Goal: Use online tool/utility: Utilize a website feature to perform a specific function

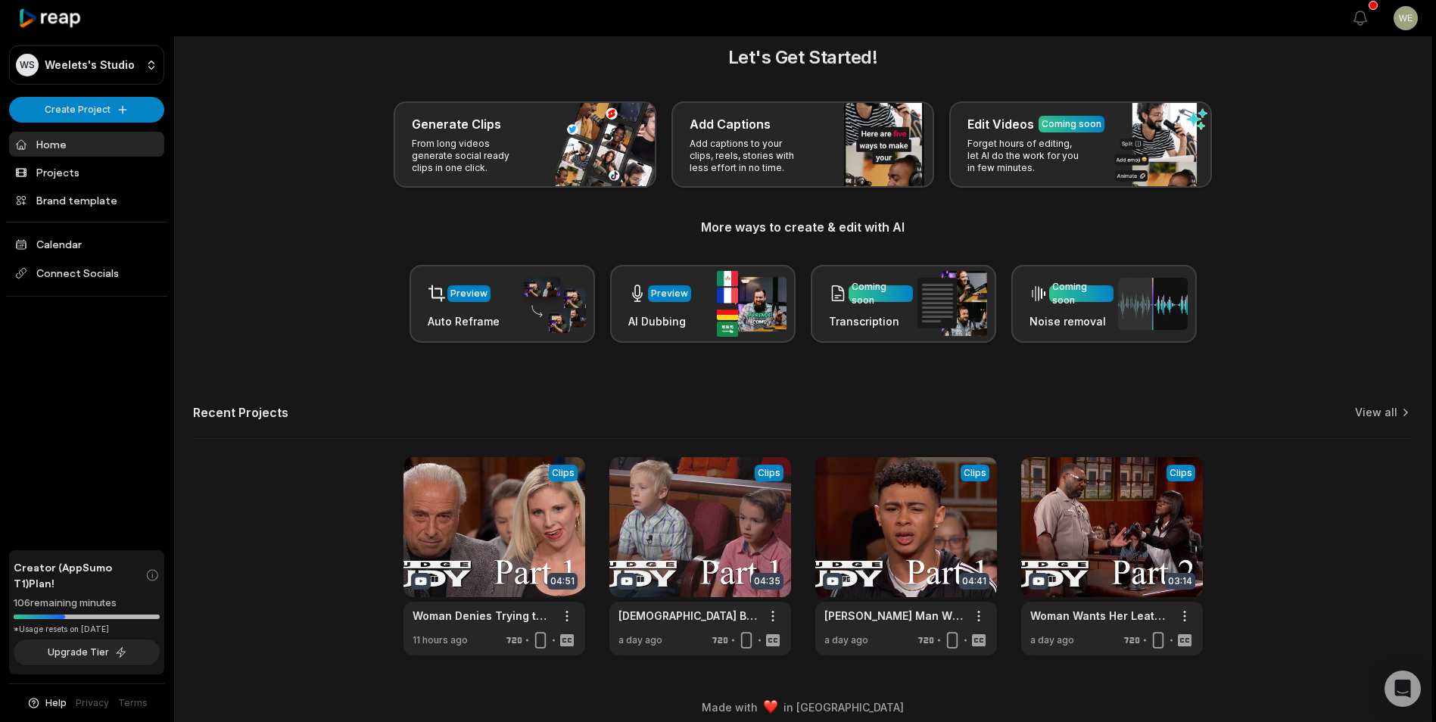
scroll to position [33, 0]
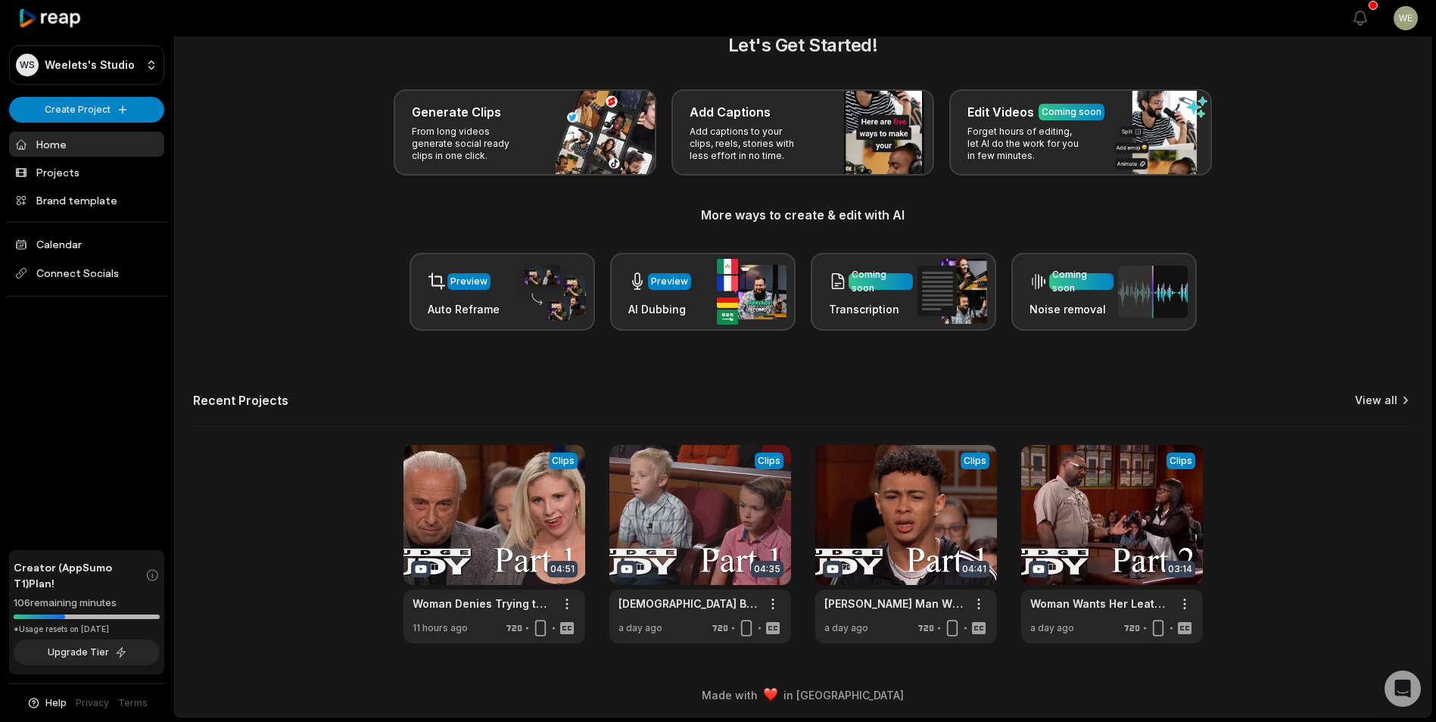
click at [1394, 400] on link "View all" at bounding box center [1376, 400] width 42 height 15
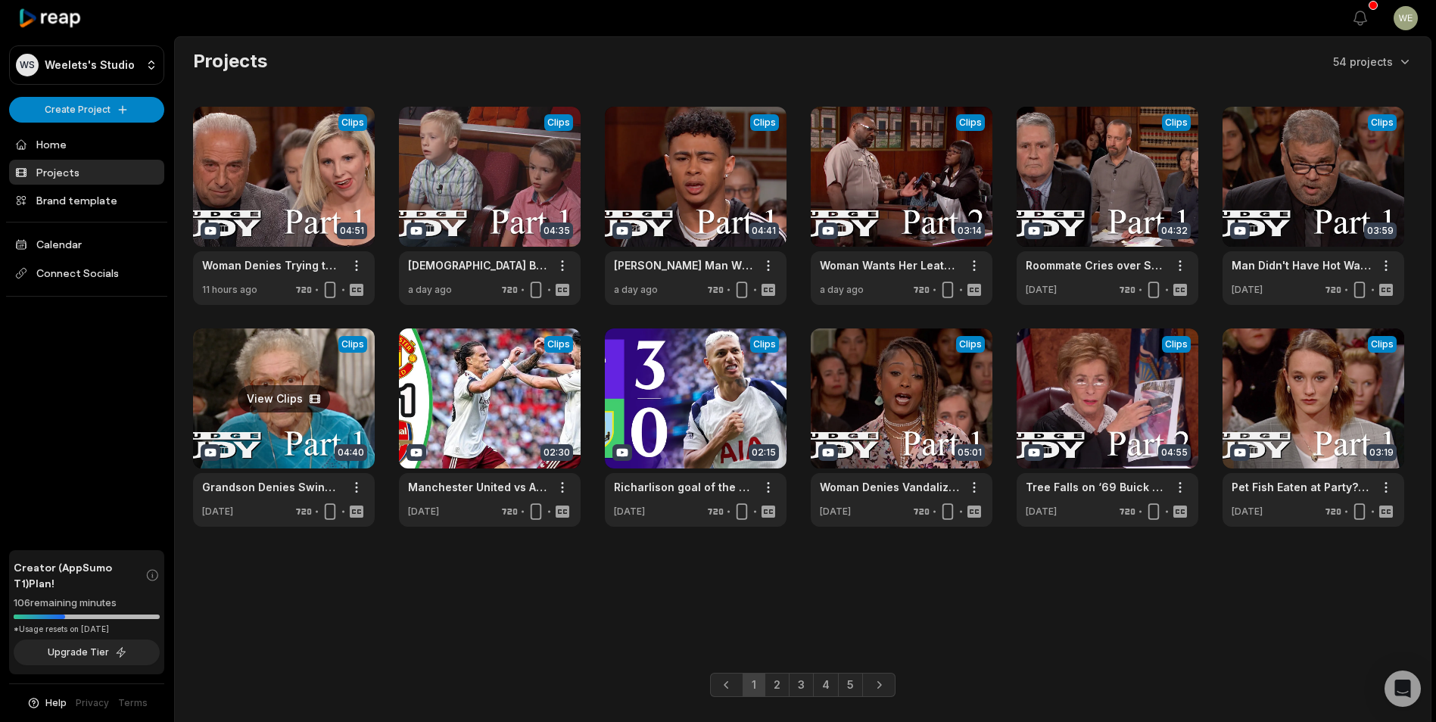
click at [327, 430] on link at bounding box center [284, 428] width 182 height 198
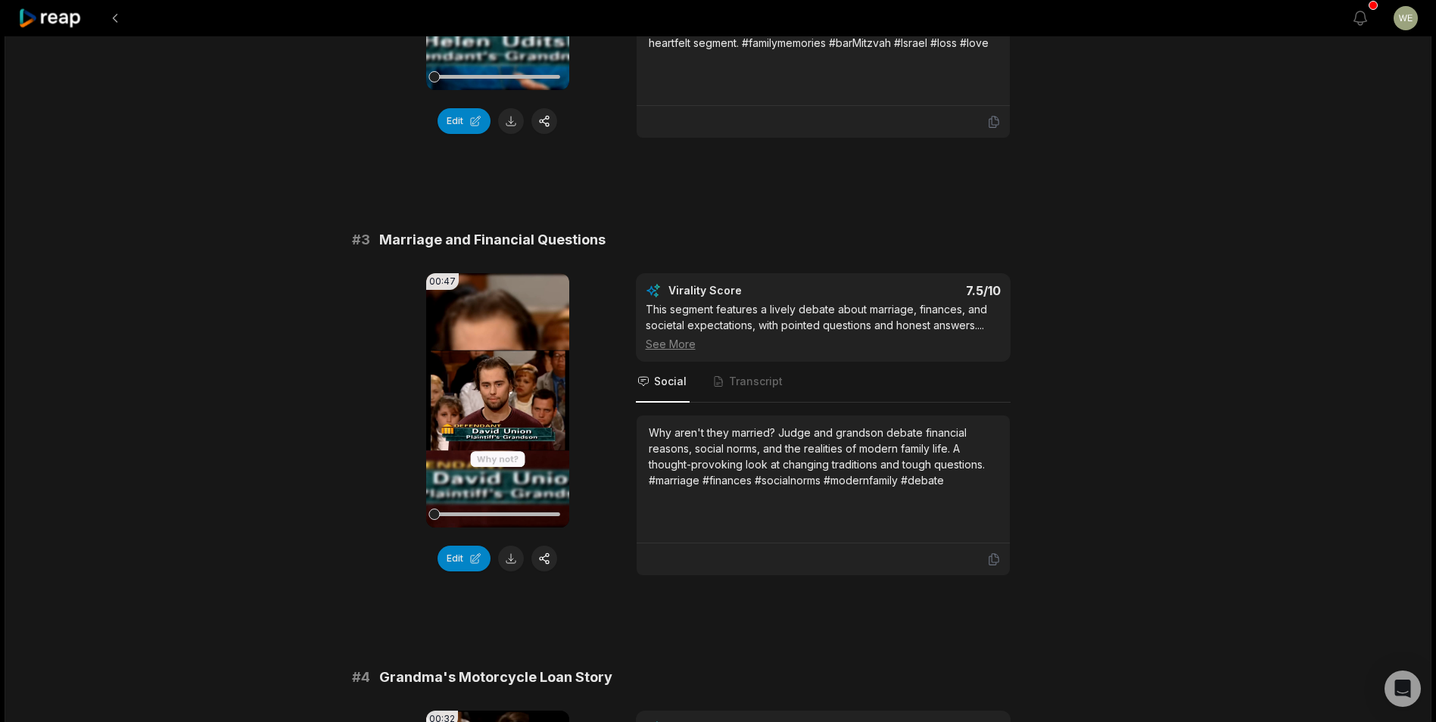
scroll to position [1060, 0]
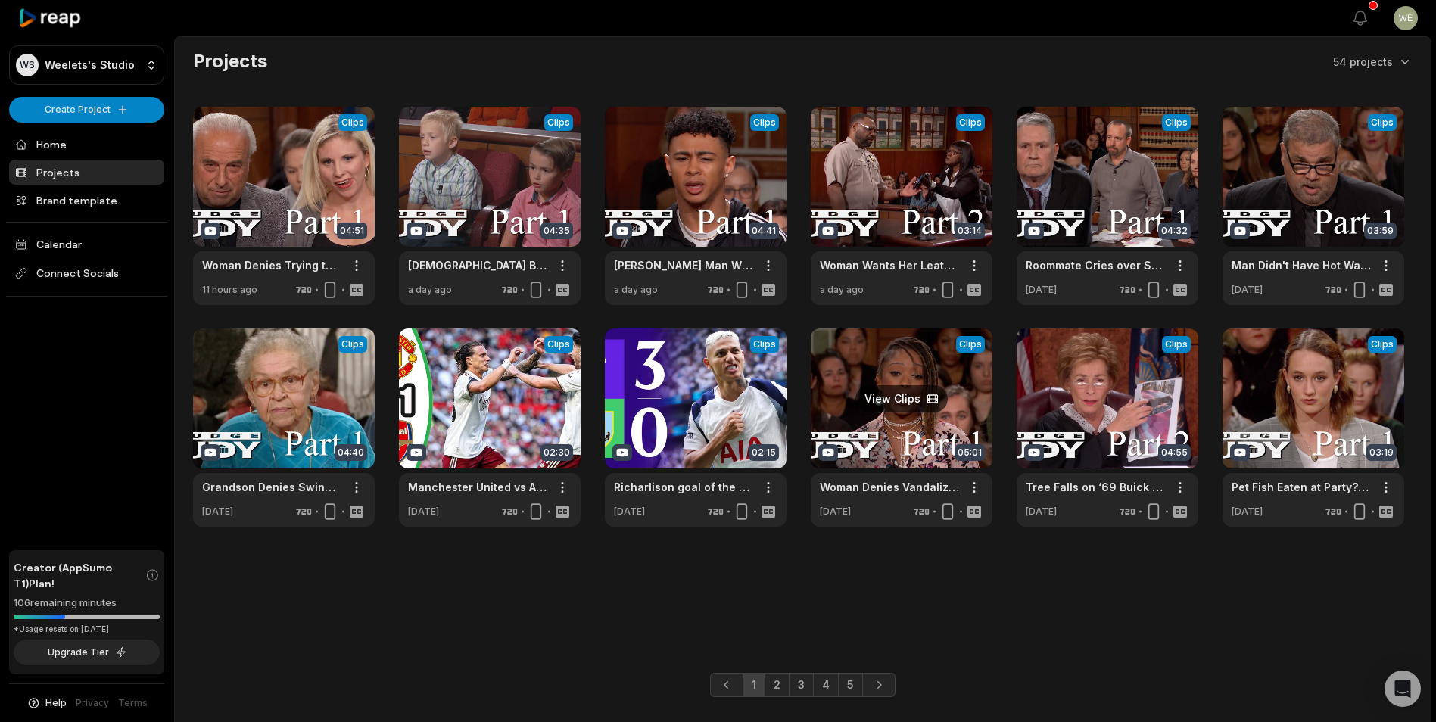
click at [945, 432] on link at bounding box center [902, 428] width 182 height 198
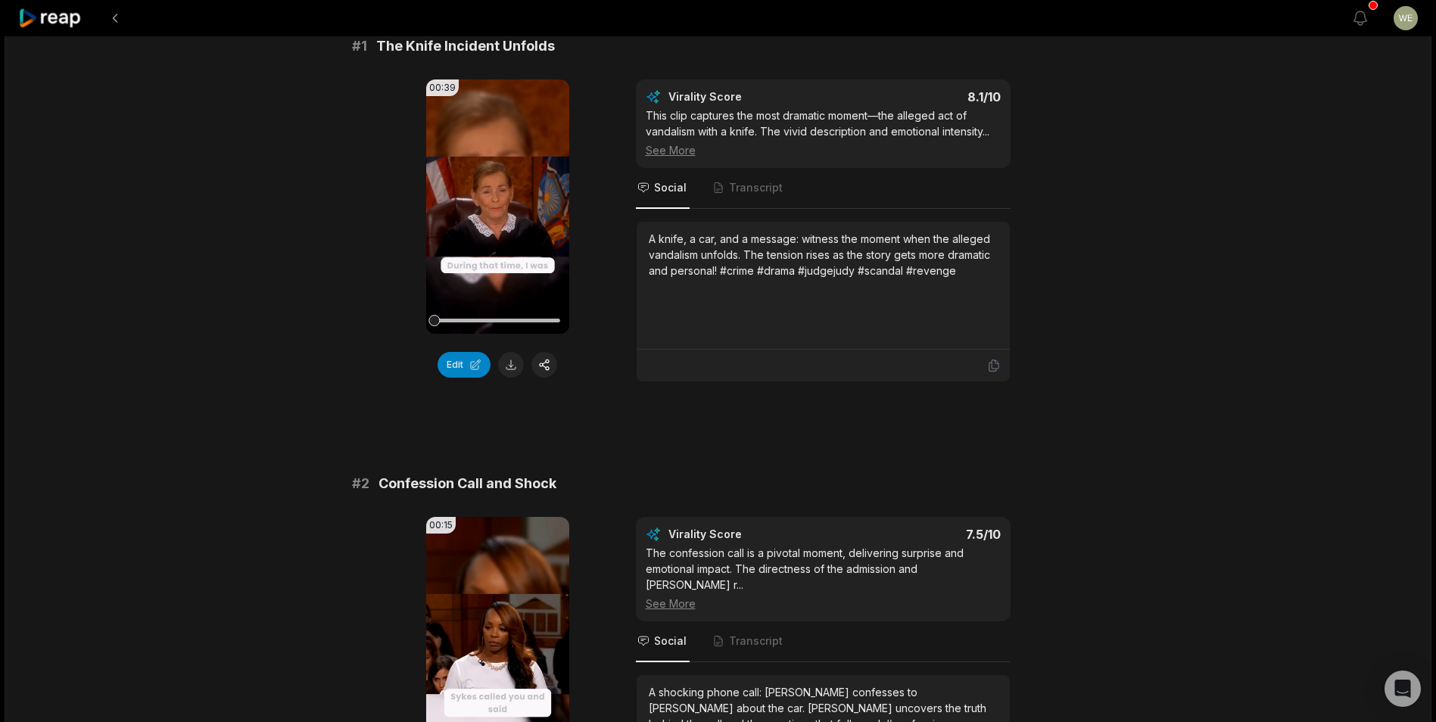
scroll to position [378, 0]
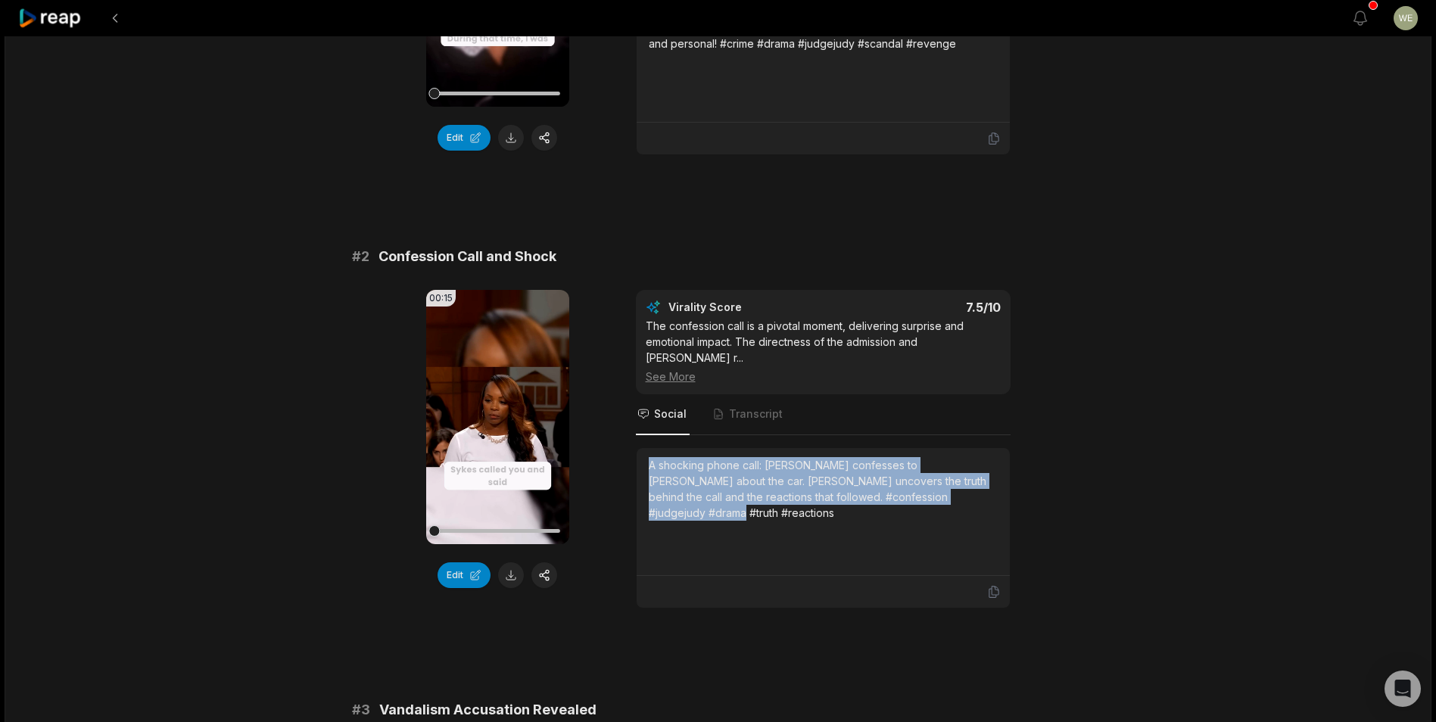
drag, startPoint x: 643, startPoint y: 463, endPoint x: 1008, endPoint y: 522, distance: 370.2
click at [1008, 522] on div "A shocking phone call: Sykes confesses to Dwayne about the car. Judge Judy unco…" at bounding box center [823, 512] width 373 height 128
copy div "A shocking phone call: Sykes confesses to Dwayne about the car. Judge Judy unco…"
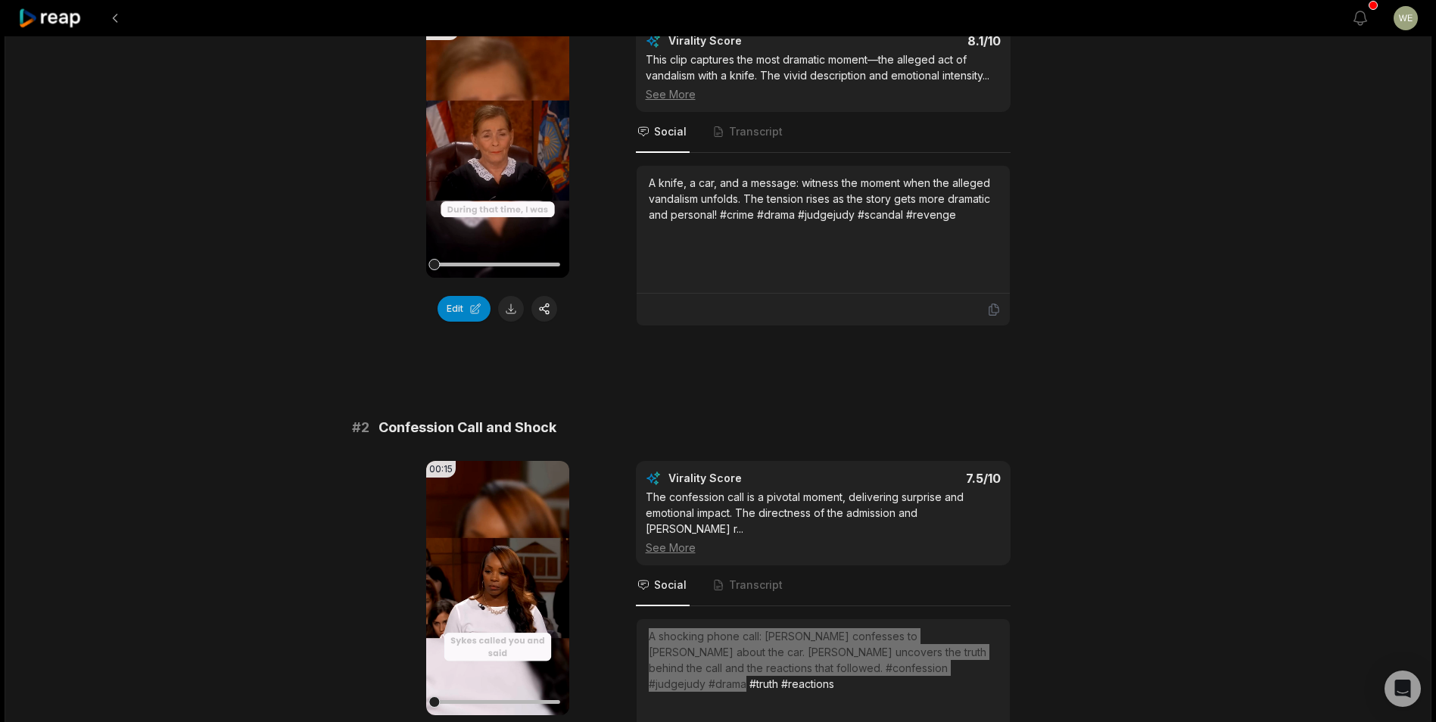
scroll to position [76, 0]
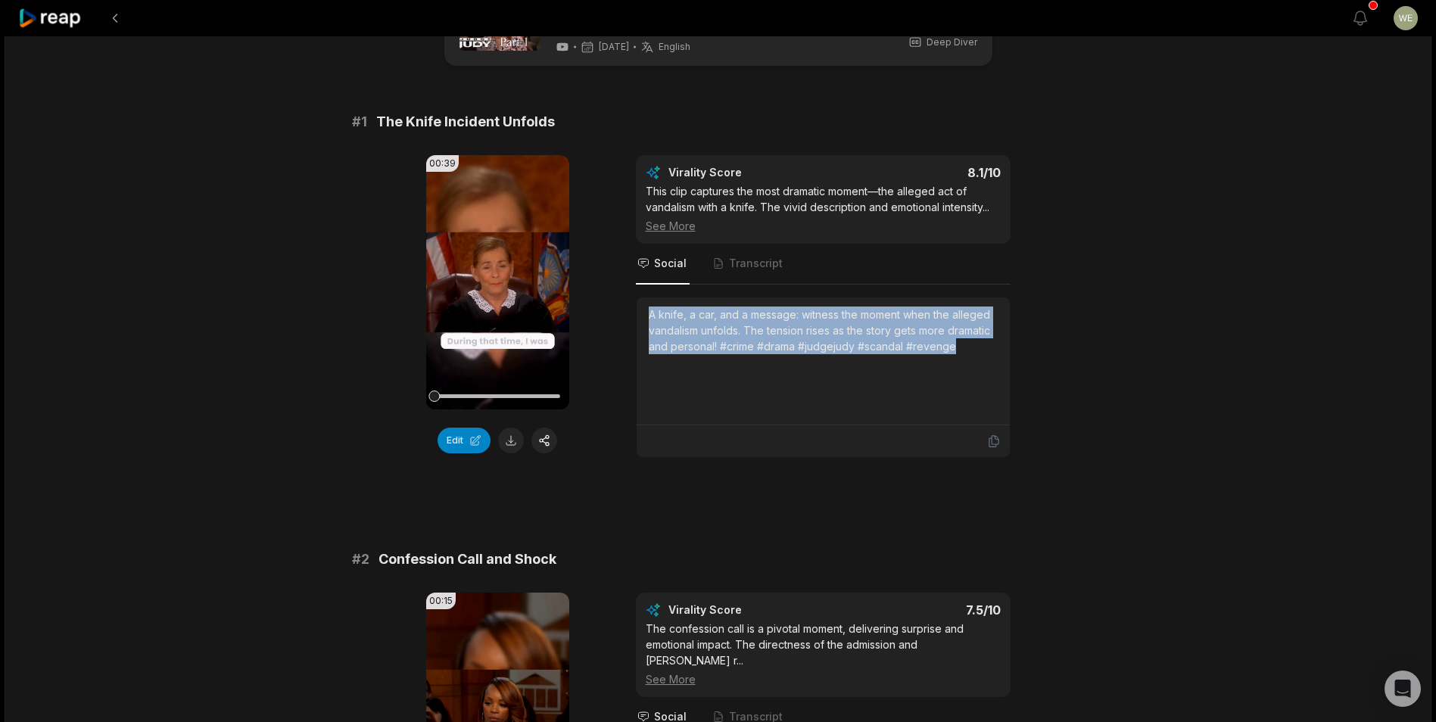
drag, startPoint x: 643, startPoint y: 315, endPoint x: 1020, endPoint y: 344, distance: 378.8
click at [1020, 344] on div "00:39 Your browser does not support mp4 format. Edit Virality Score 8.1 /10 Thi…" at bounding box center [718, 306] width 733 height 303
copy div "A knife, a car, and a message: witness the moment when the alleged vandalism un…"
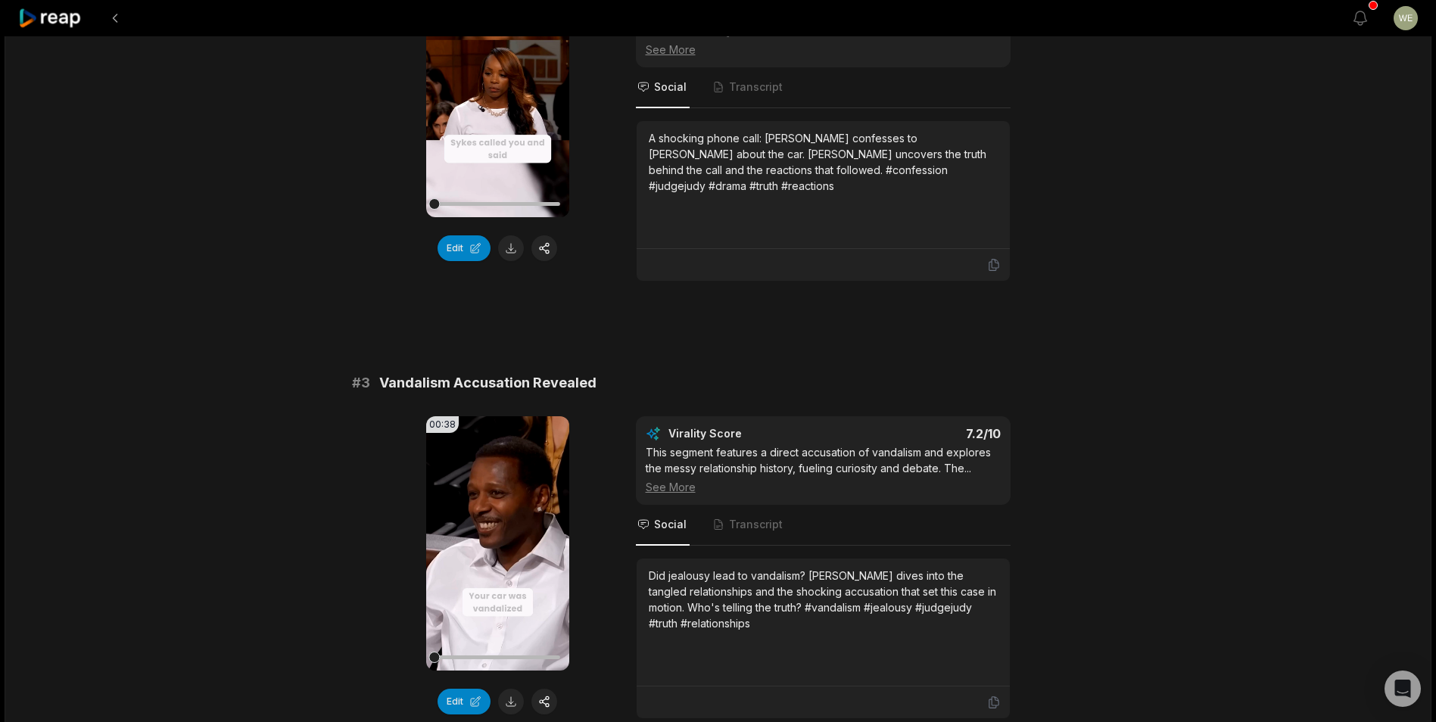
scroll to position [833, 0]
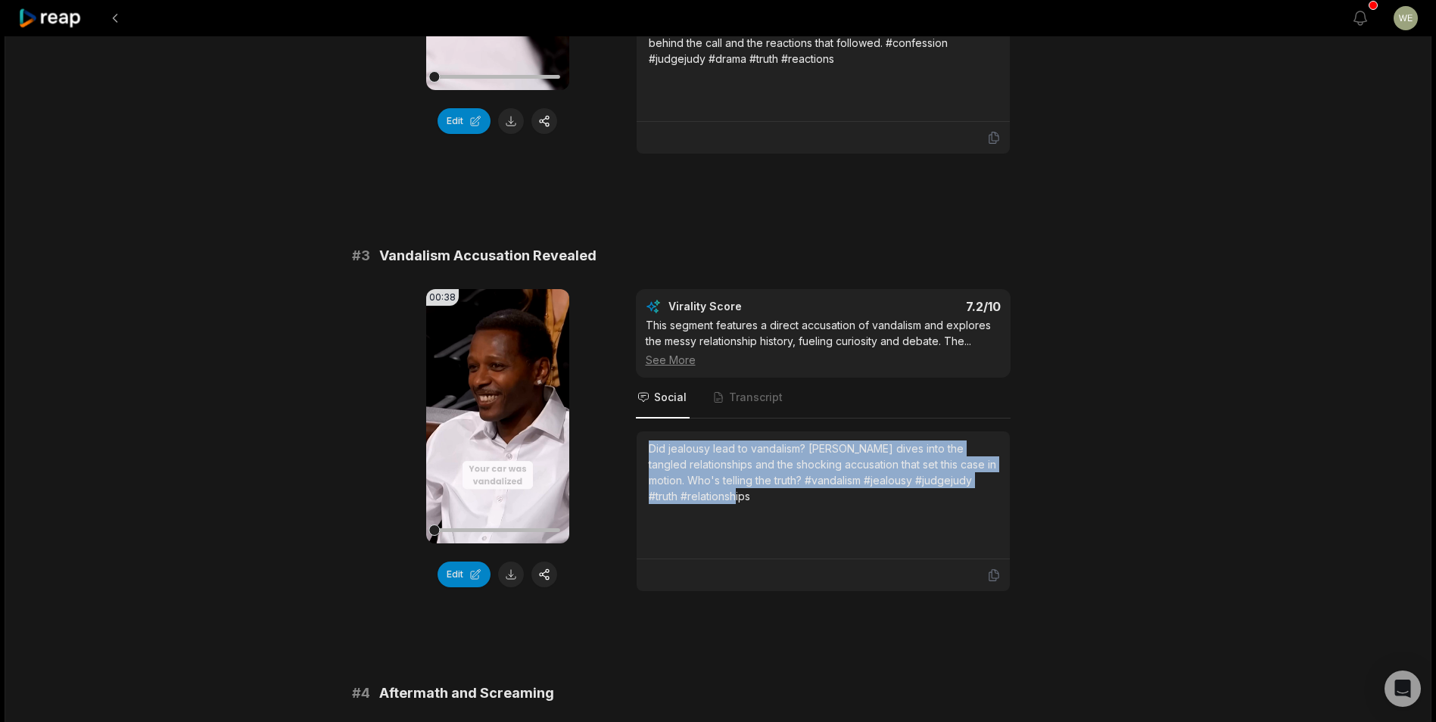
drag, startPoint x: 640, startPoint y: 443, endPoint x: 782, endPoint y: 509, distance: 156.4
click at [782, 509] on div "Did jealousy lead to vandalism? Judge Judy dives into the tangled relationships…" at bounding box center [823, 495] width 373 height 128
drag, startPoint x: 782, startPoint y: 509, endPoint x: 742, endPoint y: 498, distance: 41.7
copy div "Did jealousy lead to vandalism? Judge Judy dives into the tangled relationships…"
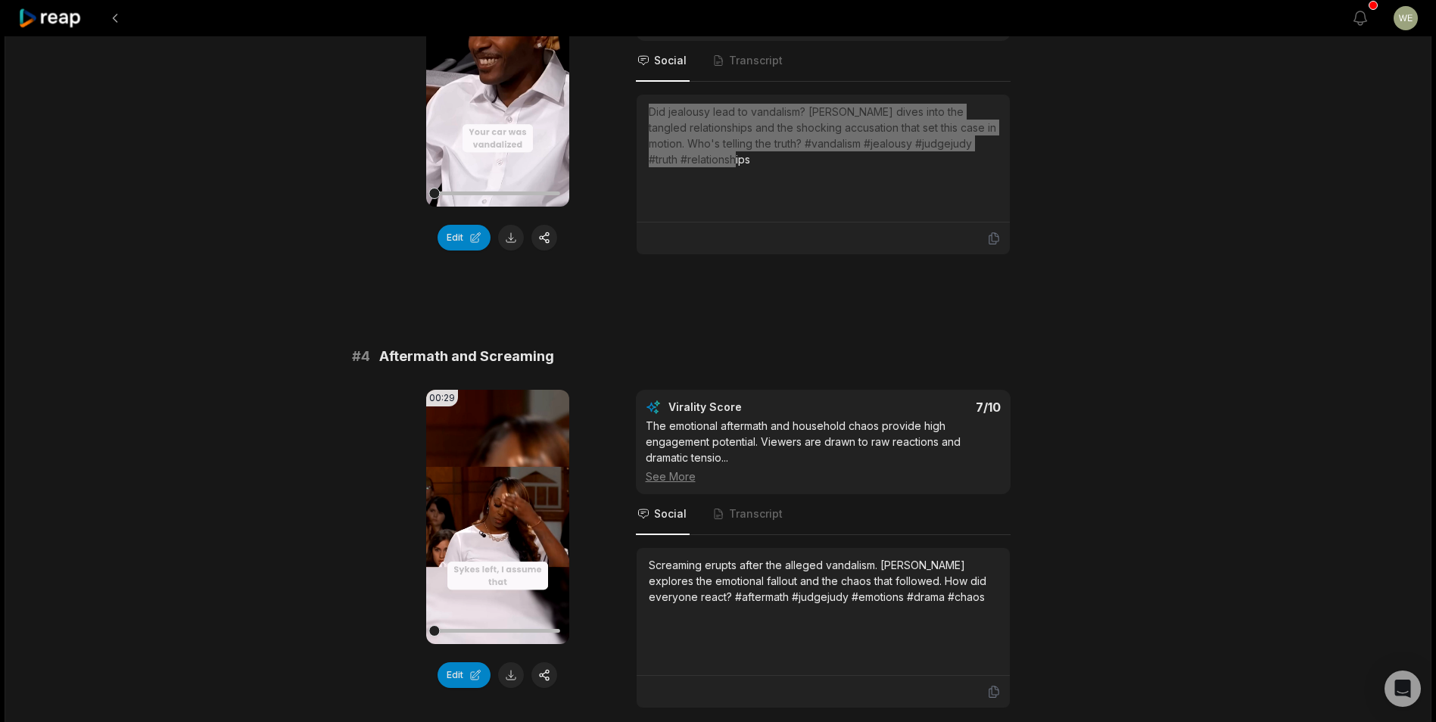
scroll to position [1287, 0]
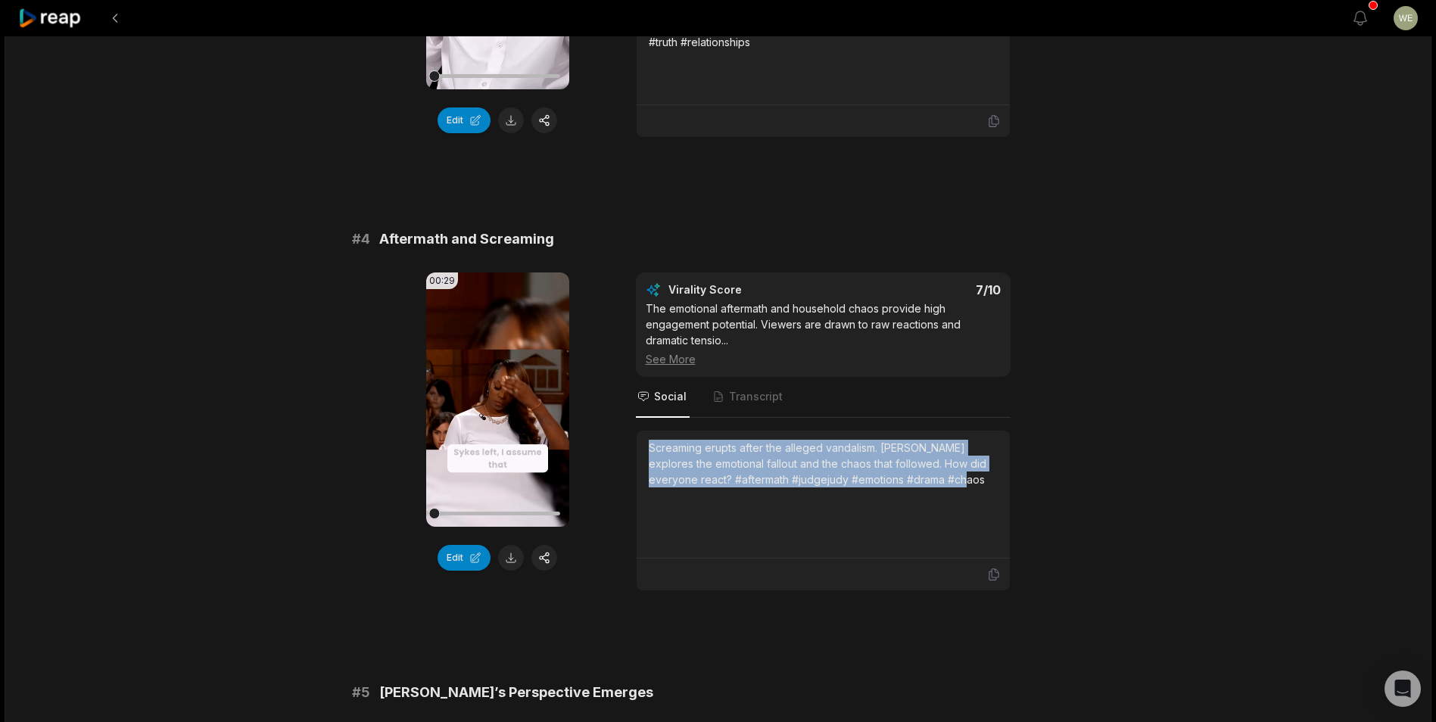
drag, startPoint x: 649, startPoint y: 446, endPoint x: 1057, endPoint y: 479, distance: 408.6
click at [1057, 479] on div "00:29 Your browser does not support mp4 format. Edit Virality Score 7 /10 The e…" at bounding box center [718, 431] width 733 height 319
copy div "Screaming erupts after the alleged vandalism. Judge Judy explores the emotional…"
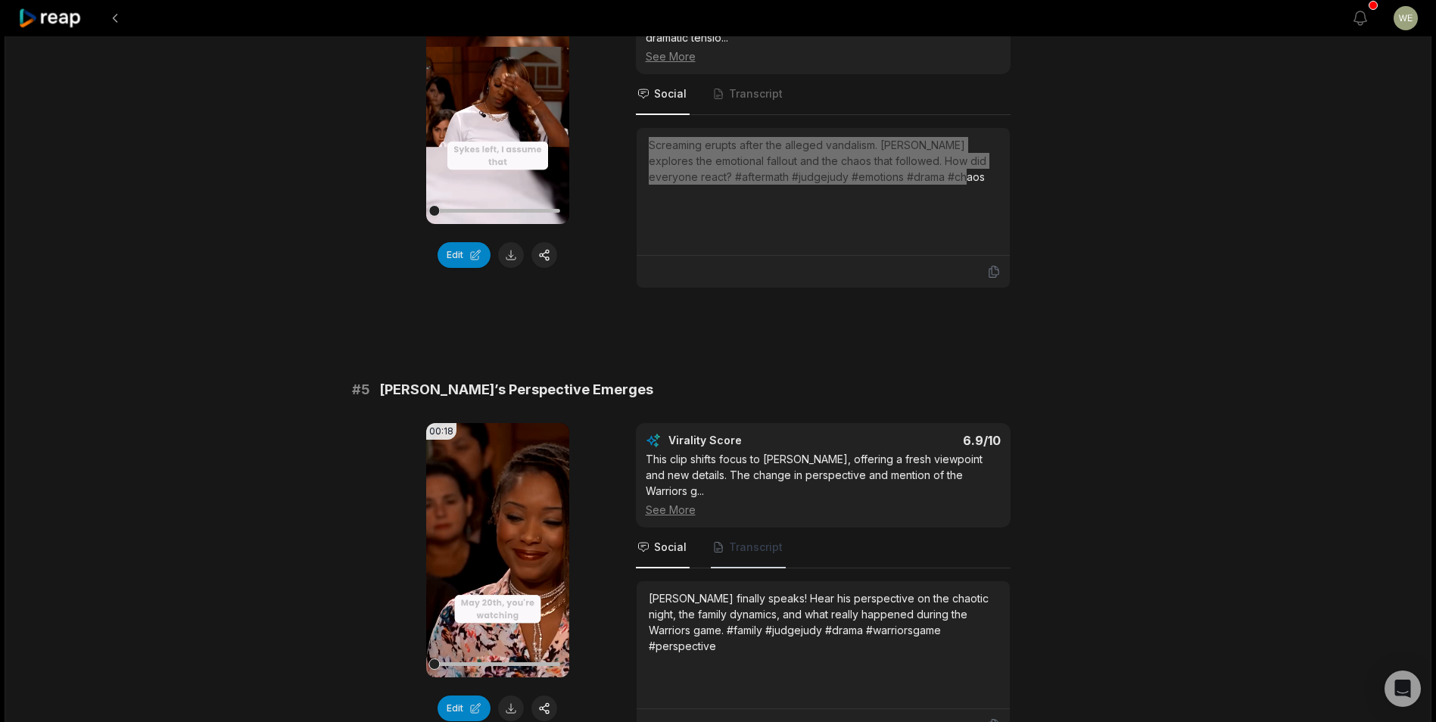
scroll to position [1741, 0]
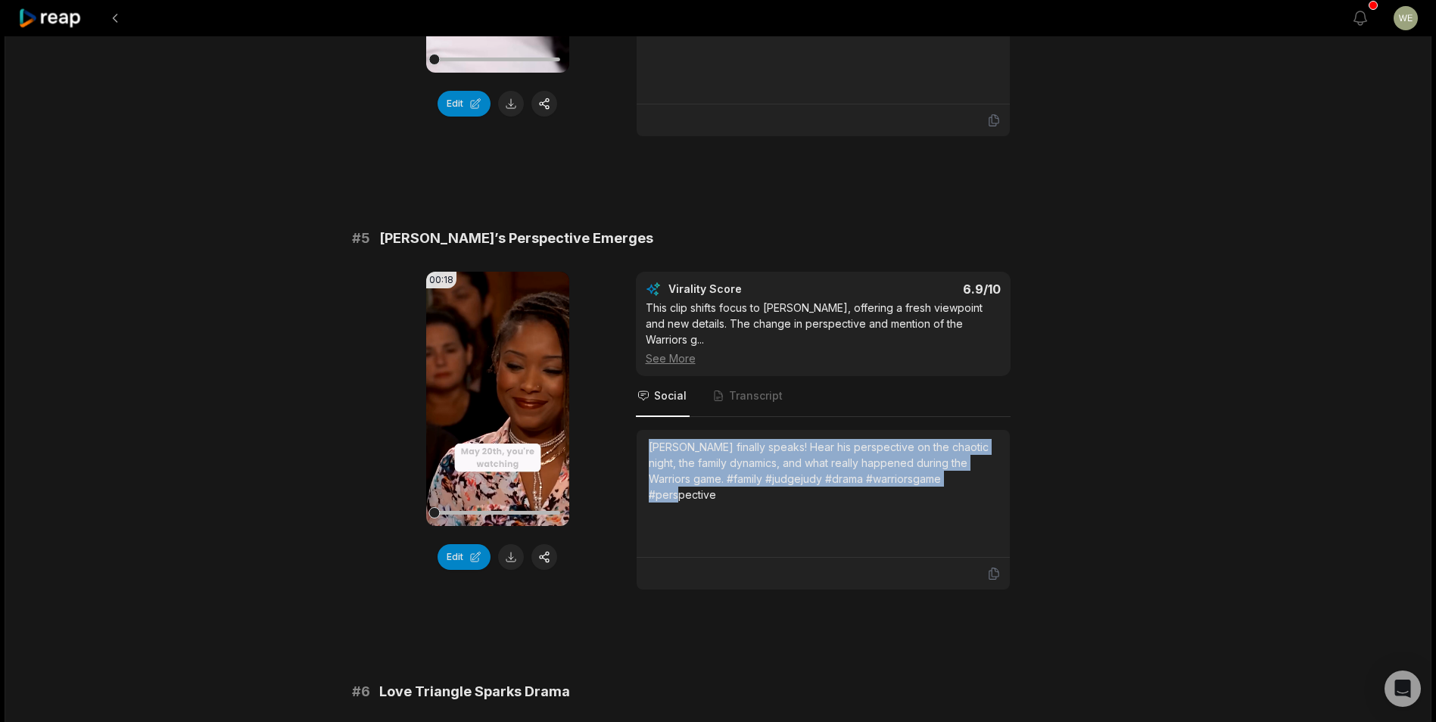
drag, startPoint x: 652, startPoint y: 429, endPoint x: 991, endPoint y: 475, distance: 342.2
click at [991, 475] on div "Dwayne finally speaks! Hear his perspective on the chaotic night, the family dy…" at bounding box center [823, 493] width 349 height 109
drag, startPoint x: 991, startPoint y: 475, endPoint x: 895, endPoint y: 450, distance: 99.5
copy div "Dwayne finally speaks! Hear his perspective on the chaotic night, the family dy…"
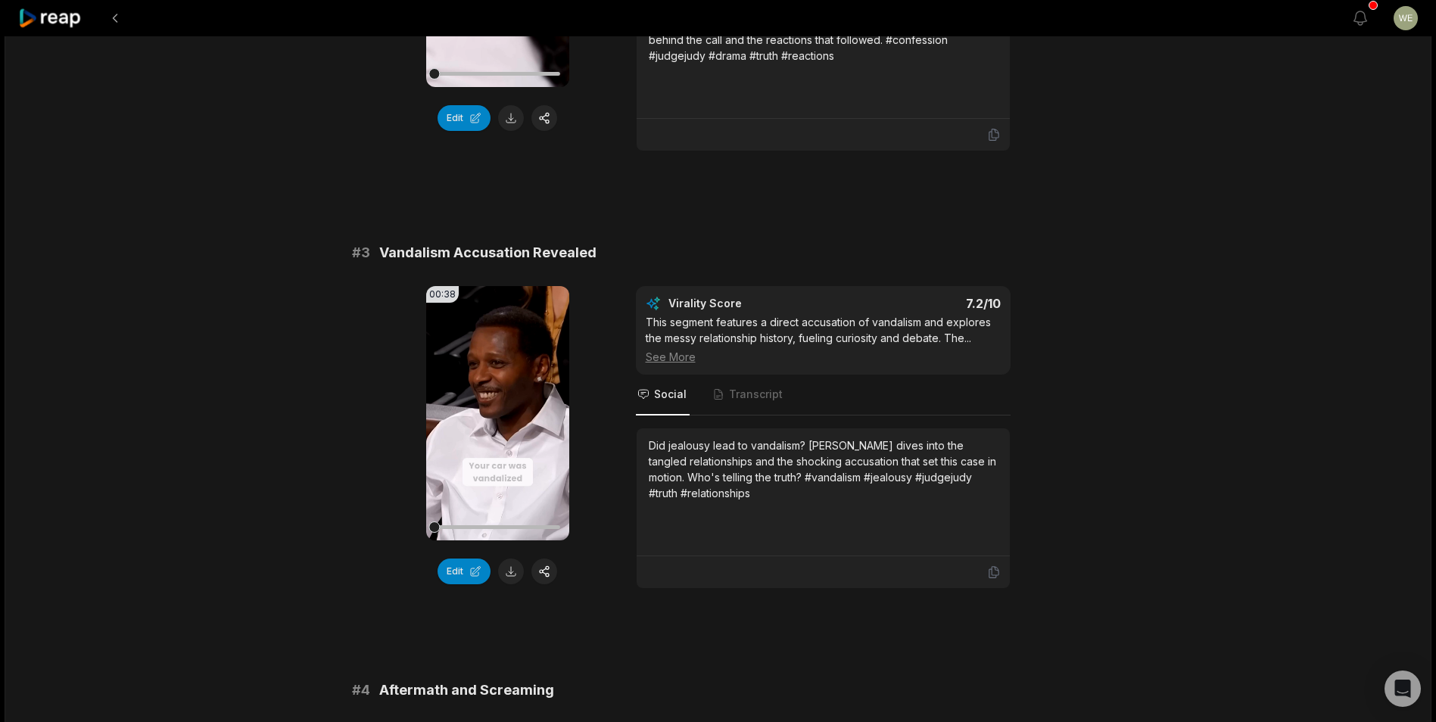
scroll to position [908, 0]
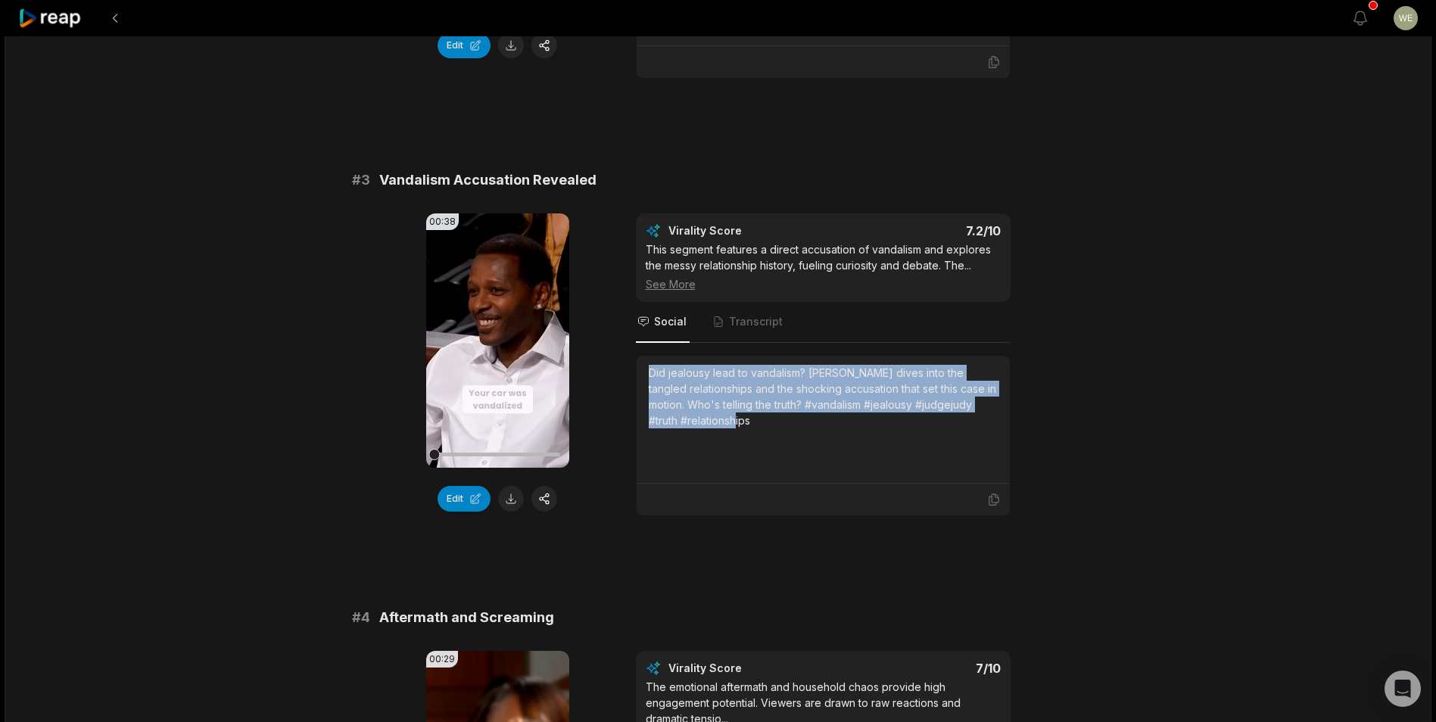
drag, startPoint x: 650, startPoint y: 372, endPoint x: 776, endPoint y: 426, distance: 137.0
click at [776, 426] on div "Did jealousy lead to vandalism? Judge Judy dives into the tangled relationships…" at bounding box center [823, 397] width 349 height 64
drag, startPoint x: 776, startPoint y: 426, endPoint x: 721, endPoint y: 409, distance: 57.0
copy div "Did jealousy lead to vandalism? Judge Judy dives into the tangled relationships…"
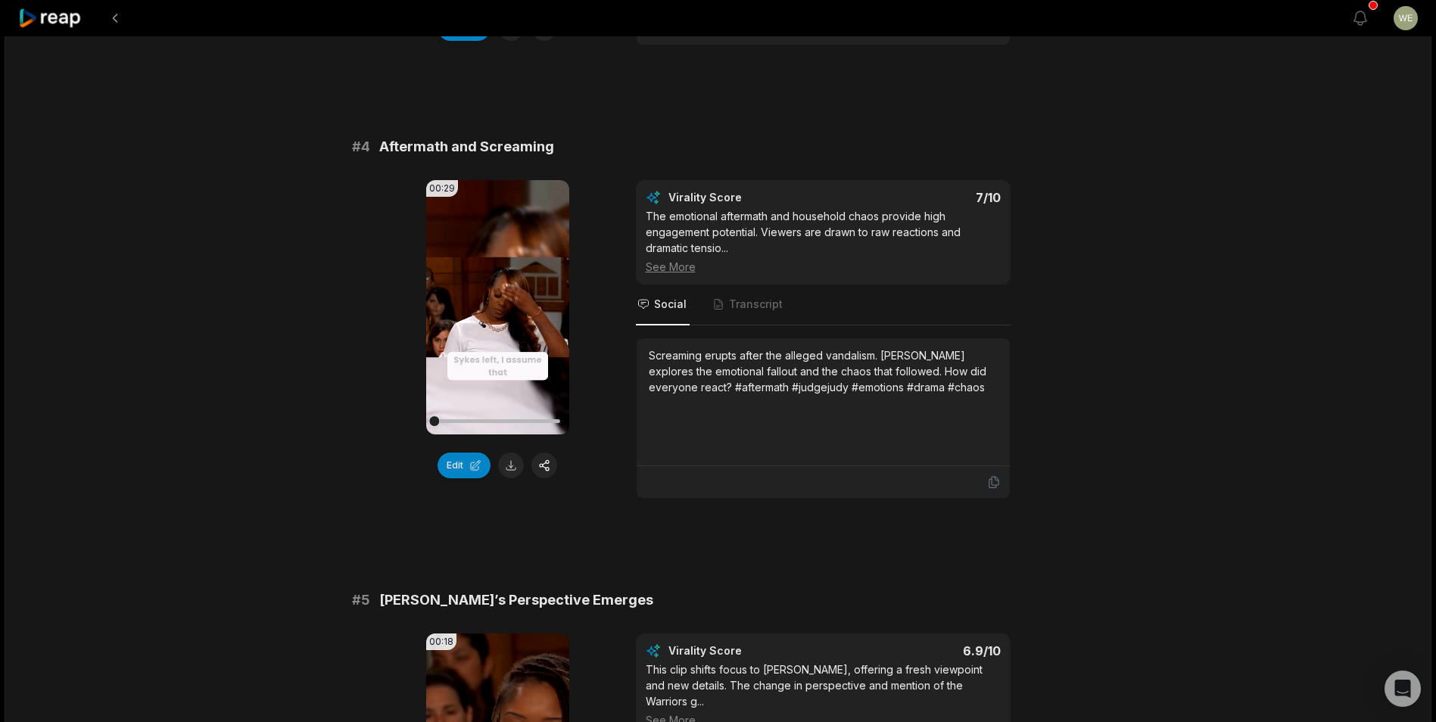
scroll to position [1287, 0]
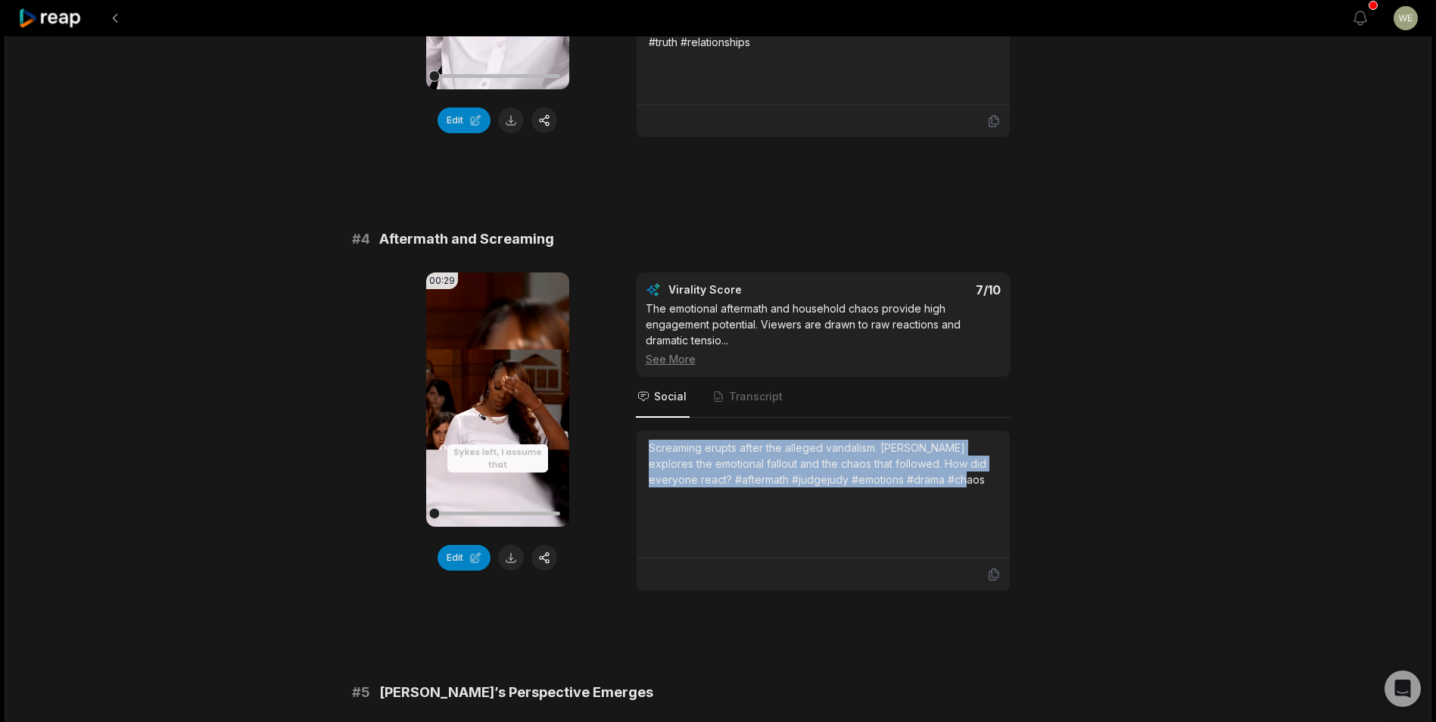
drag, startPoint x: 647, startPoint y: 444, endPoint x: 961, endPoint y: 475, distance: 314.9
click at [961, 475] on div "Screaming erupts after the alleged vandalism. Judge Judy explores the emotional…" at bounding box center [823, 495] width 373 height 128
drag, startPoint x: 961, startPoint y: 475, endPoint x: 905, endPoint y: 466, distance: 55.9
copy div "Screaming erupts after the alleged vandalism. Judge Judy explores the emotional…"
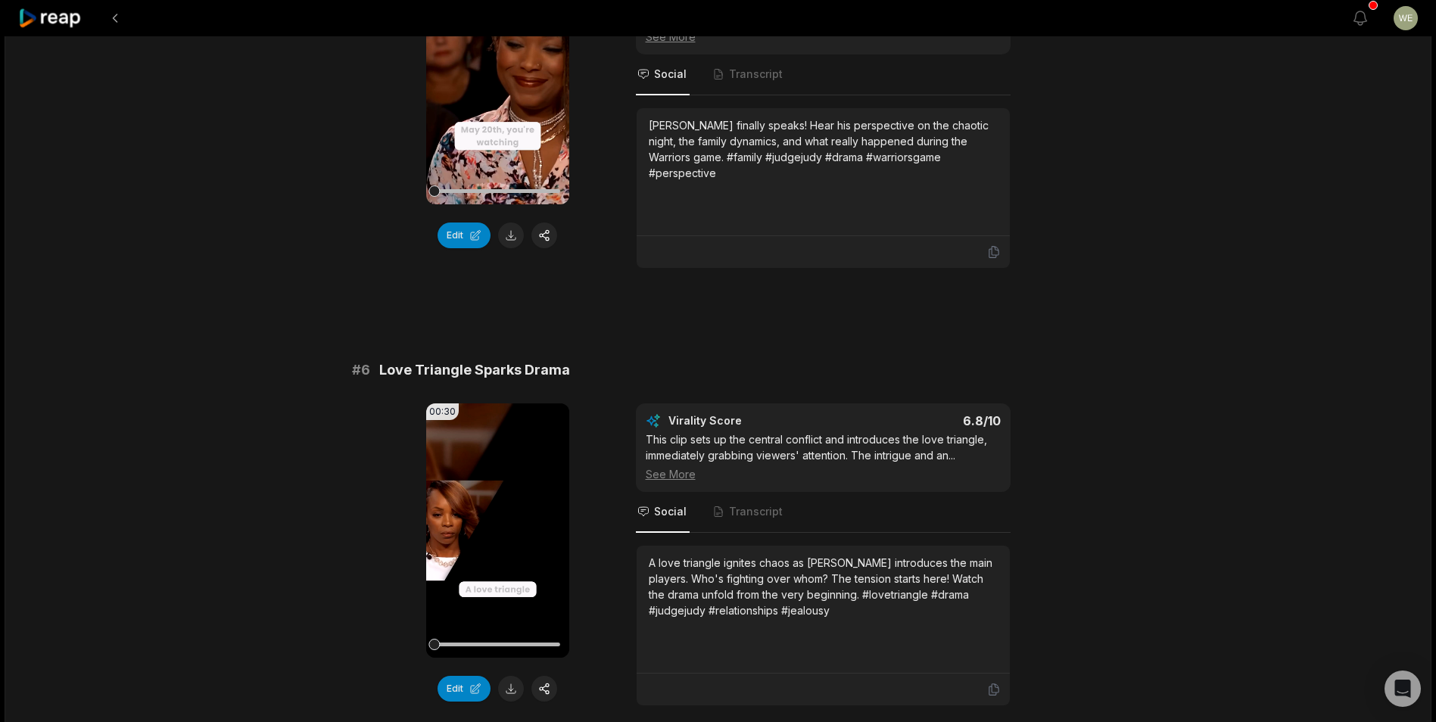
scroll to position [2195, 0]
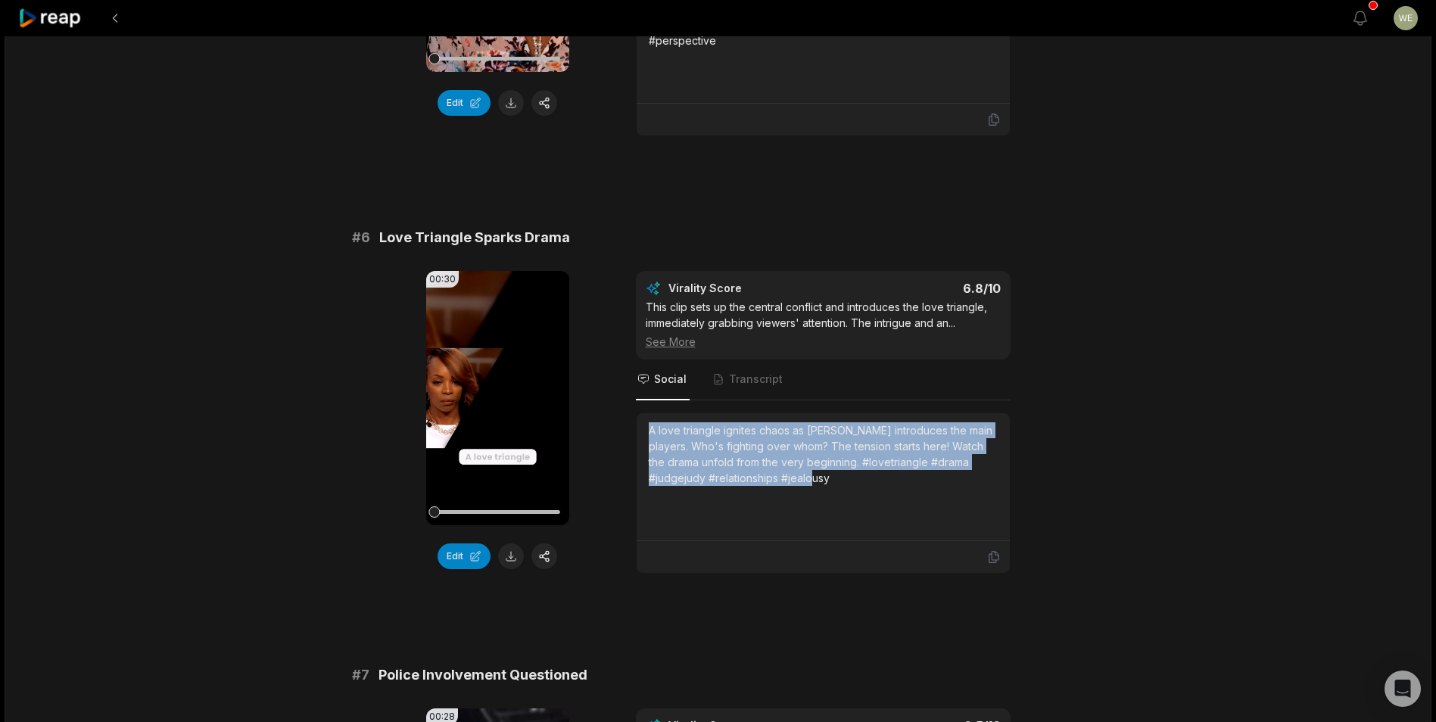
drag, startPoint x: 649, startPoint y: 409, endPoint x: 931, endPoint y: 464, distance: 286.8
click at [931, 464] on div "A love triangle ignites chaos as Judge Judy introduces the main players. Who's …" at bounding box center [823, 454] width 349 height 64
drag, startPoint x: 931, startPoint y: 464, endPoint x: 793, endPoint y: 437, distance: 140.4
copy div "A love triangle ignites chaos as Judge Judy introduces the main players. Who's …"
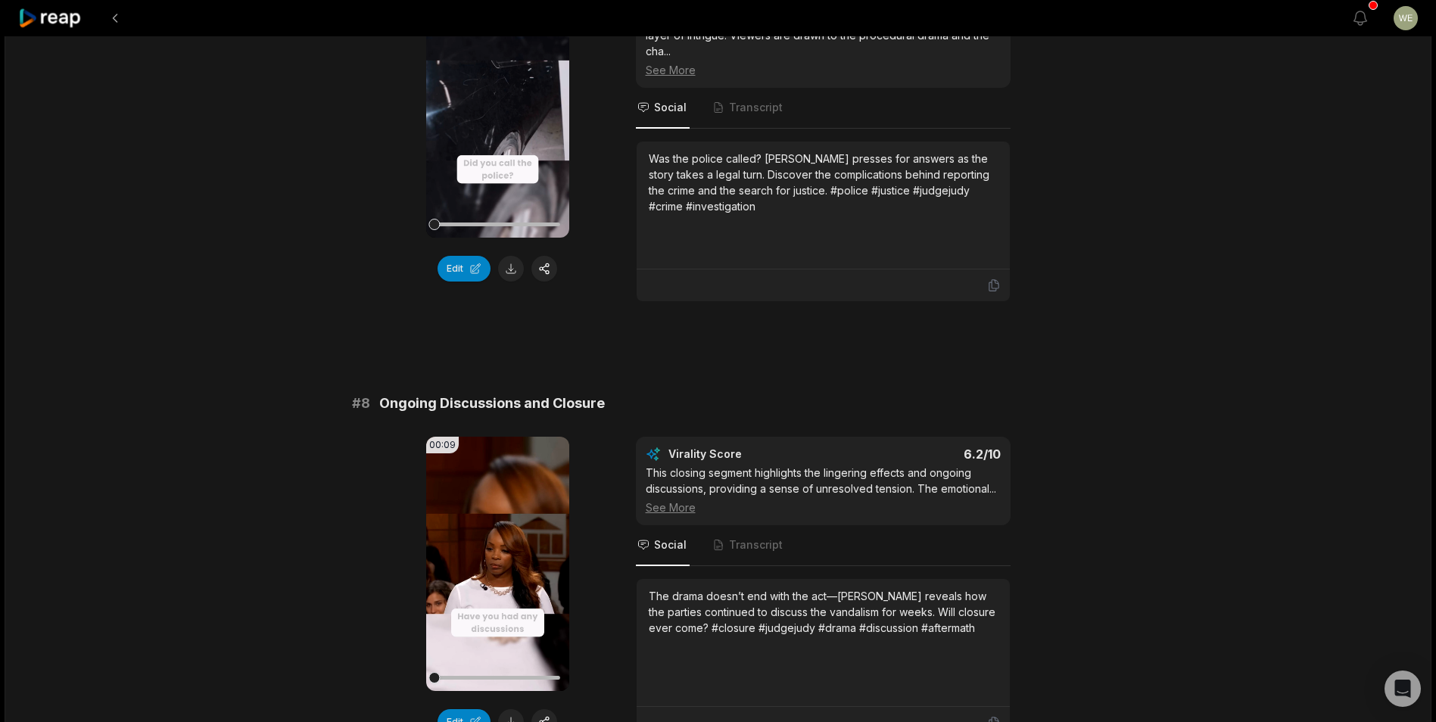
scroll to position [3020, 0]
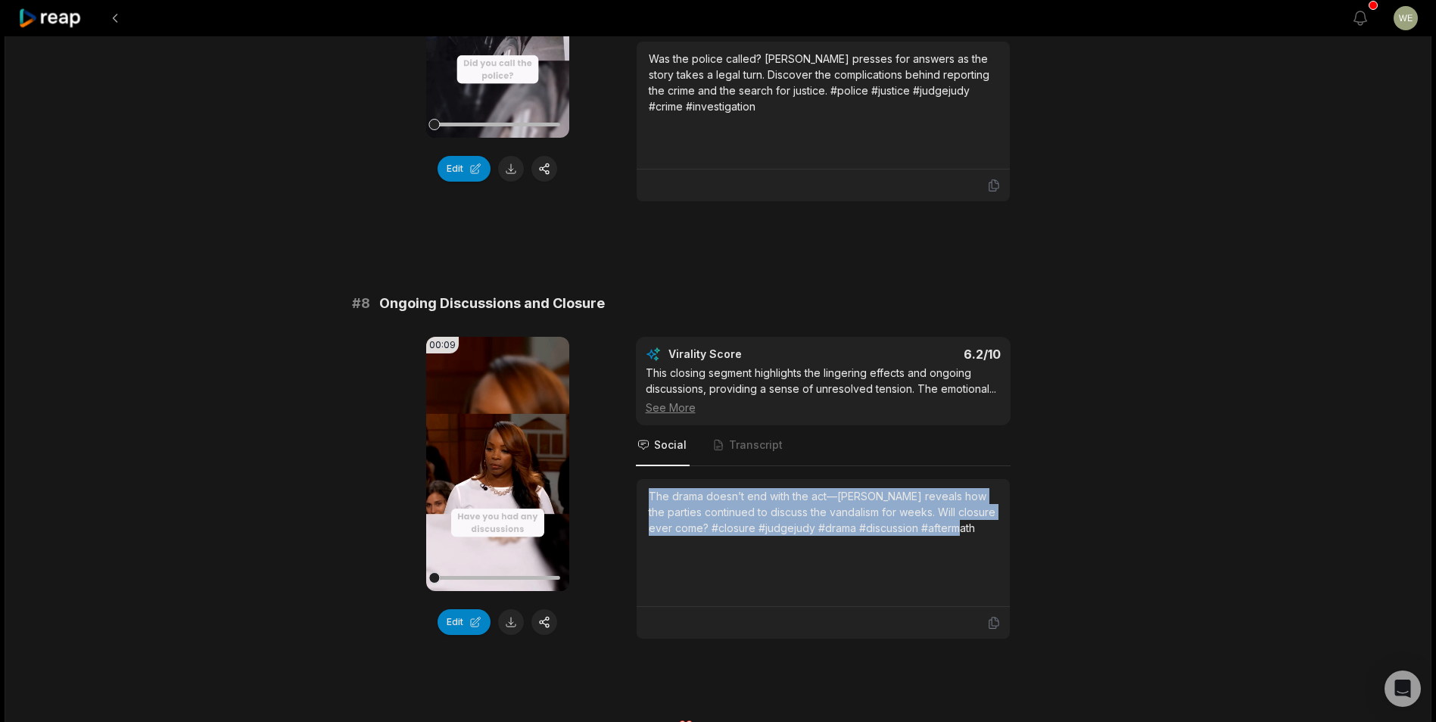
drag, startPoint x: 649, startPoint y: 460, endPoint x: 1042, endPoint y: 497, distance: 395.3
click at [1042, 497] on div "00:09 Your browser does not support mp4 format. Edit Virality Score 6.2 /10 Thi…" at bounding box center [718, 488] width 733 height 303
copy div "The drama doesn’t end with the act—Judge Judy reveals how the parties continued…"
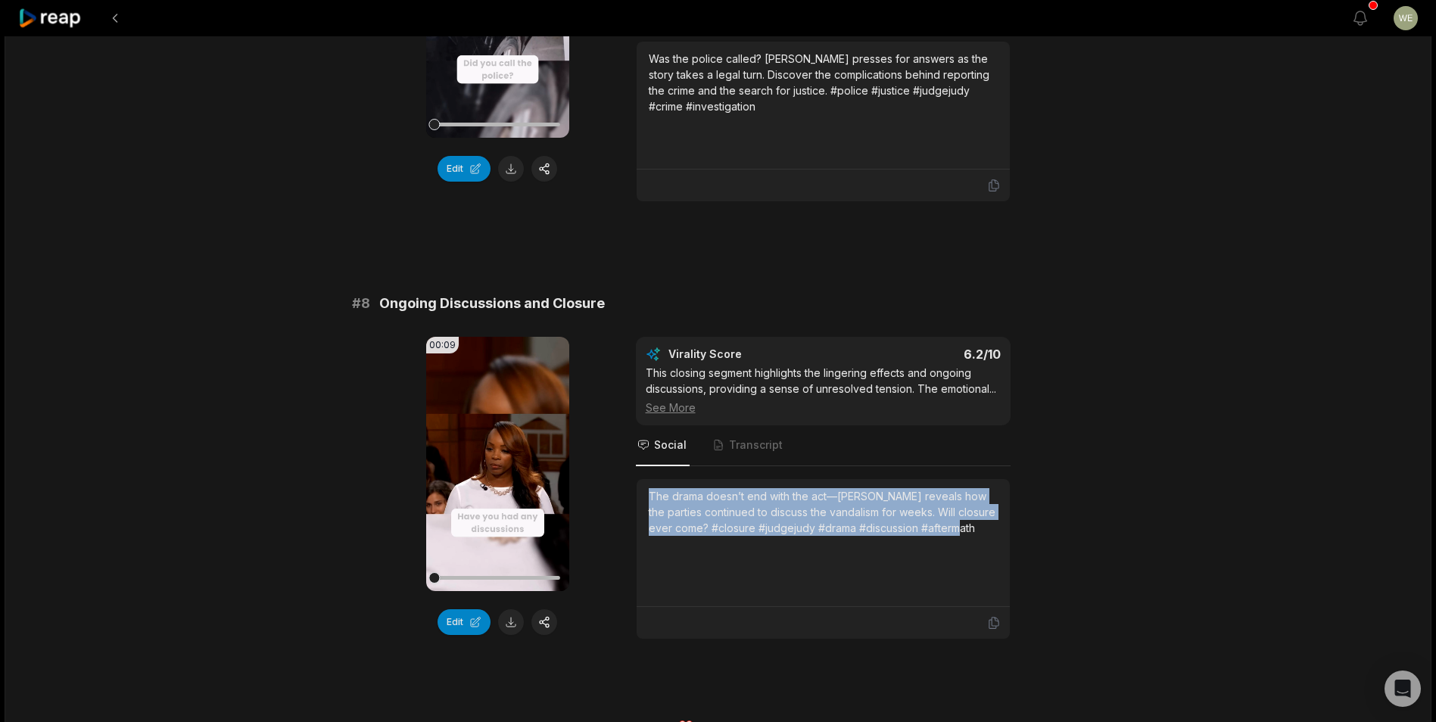
click at [56, 20] on icon at bounding box center [50, 18] width 64 height 20
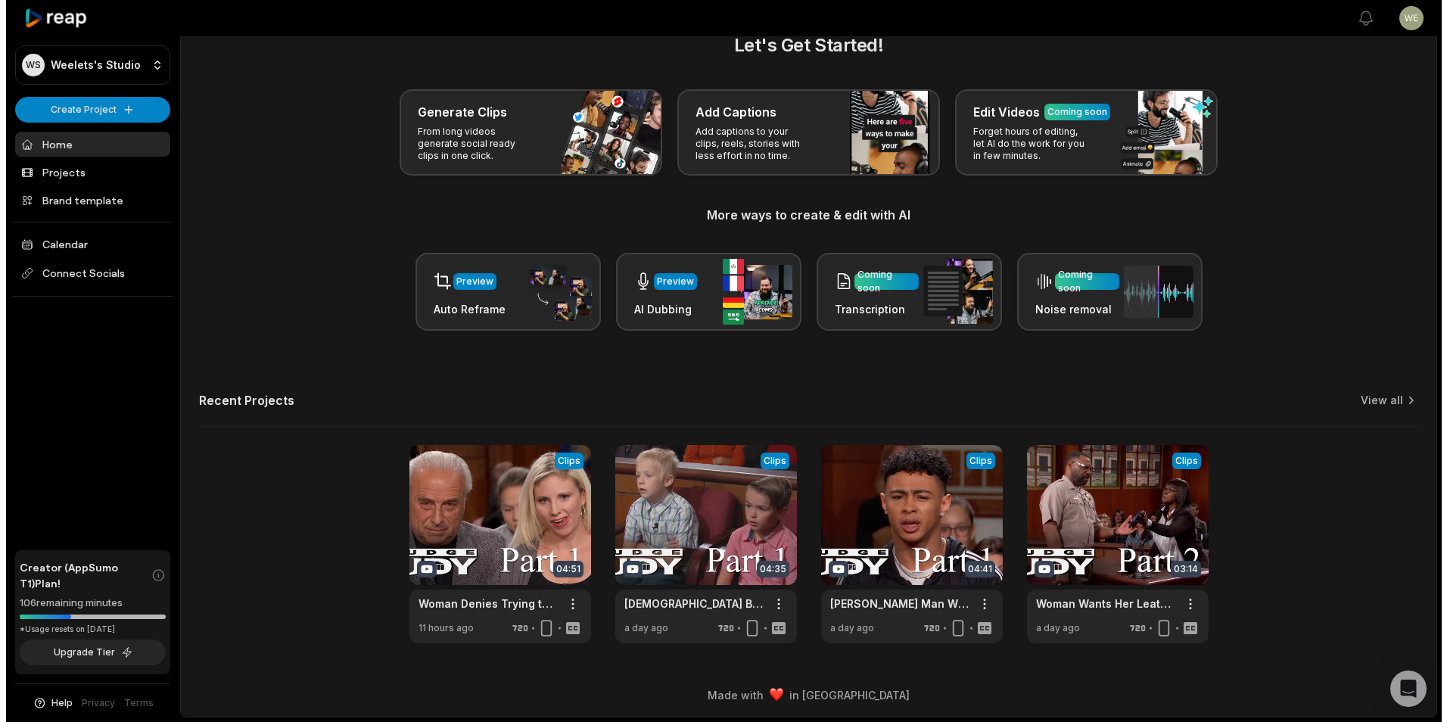
scroll to position [33, 0]
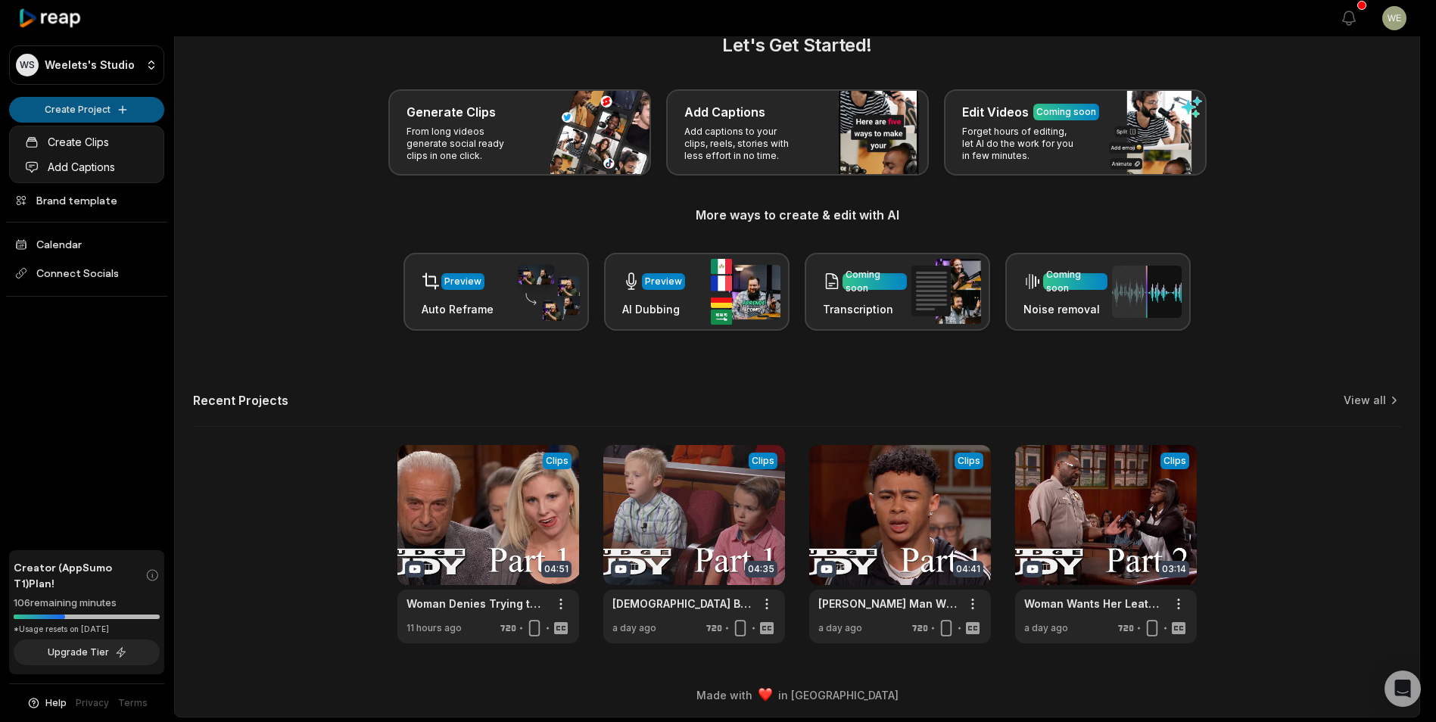
click at [95, 111] on html "WS Weelets's Studio Create Project Home Projects Brand template Calendar Connec…" at bounding box center [718, 328] width 1436 height 722
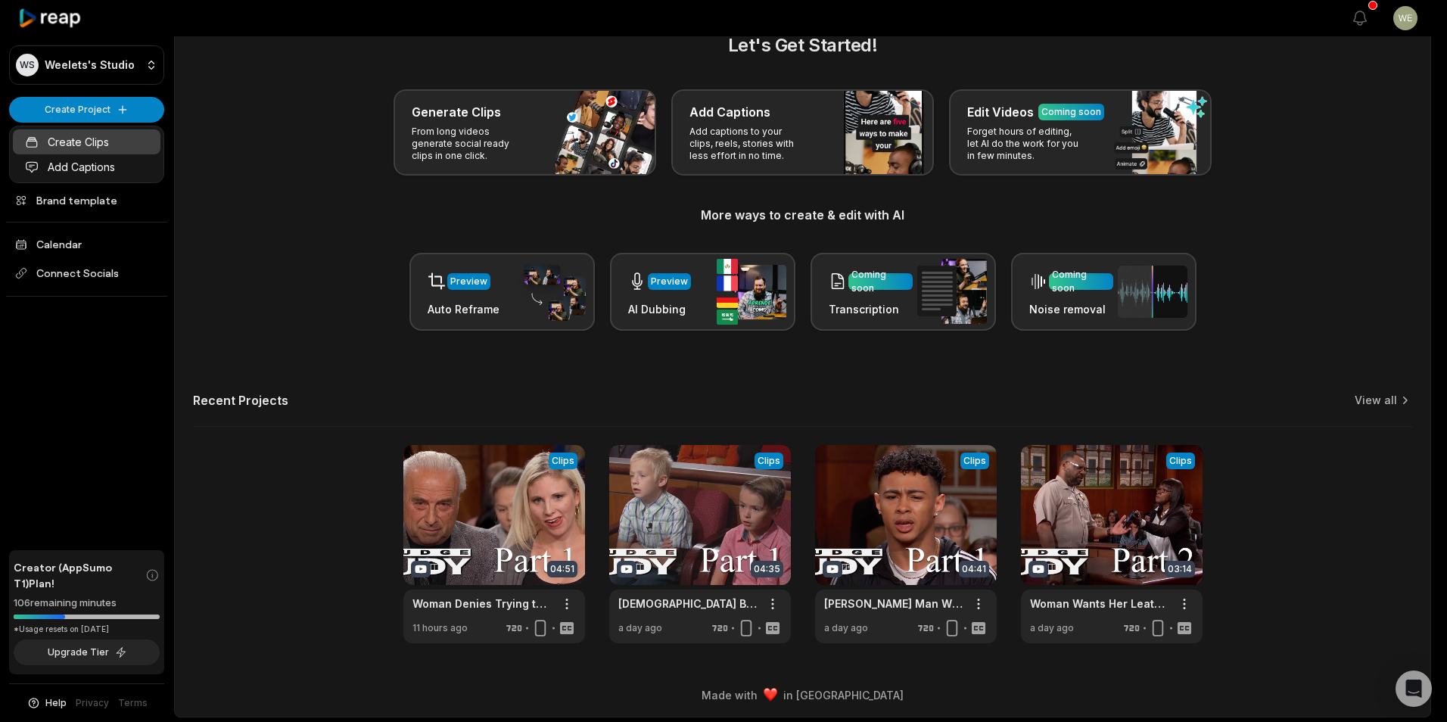
click at [65, 141] on link "Create Clips" at bounding box center [87, 141] width 148 height 25
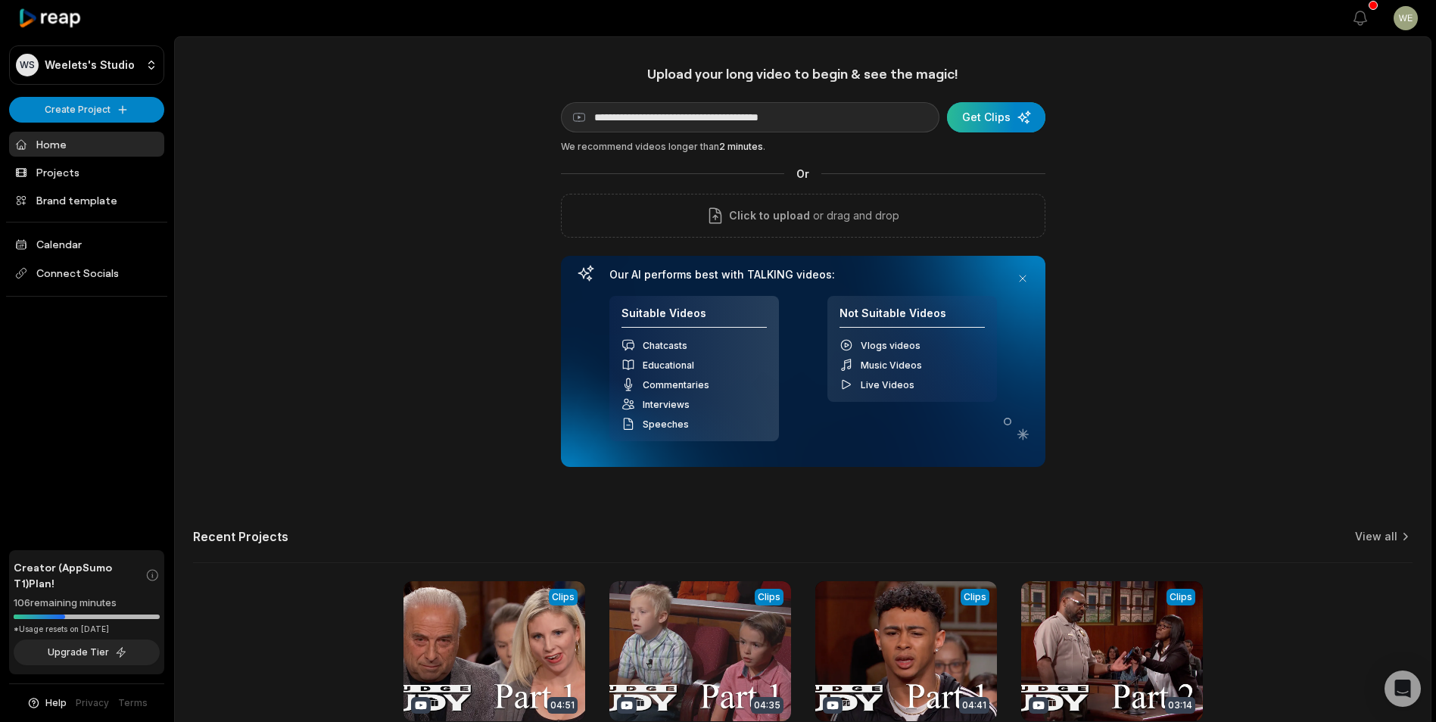
type input "**********"
click at [995, 122] on div "submit" at bounding box center [996, 117] width 98 height 30
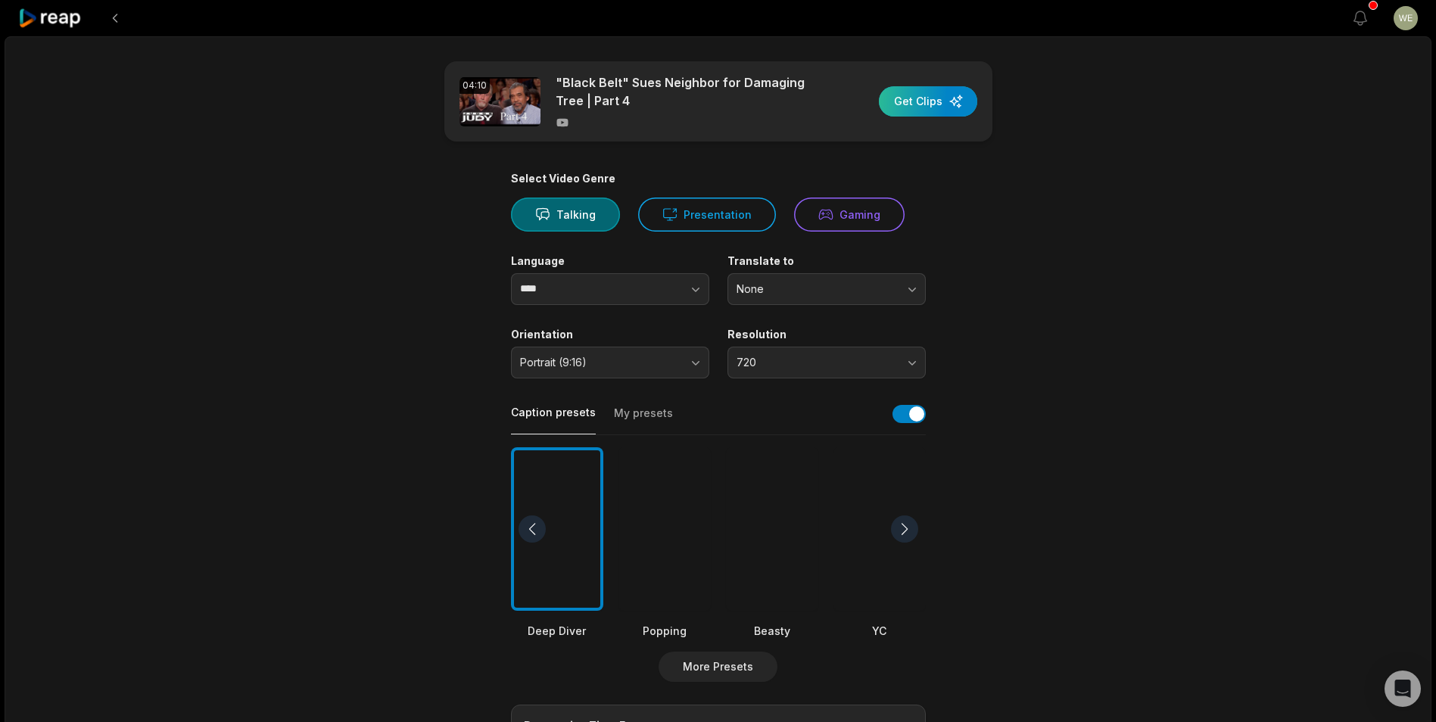
click at [920, 103] on div "button" at bounding box center [928, 101] width 98 height 30
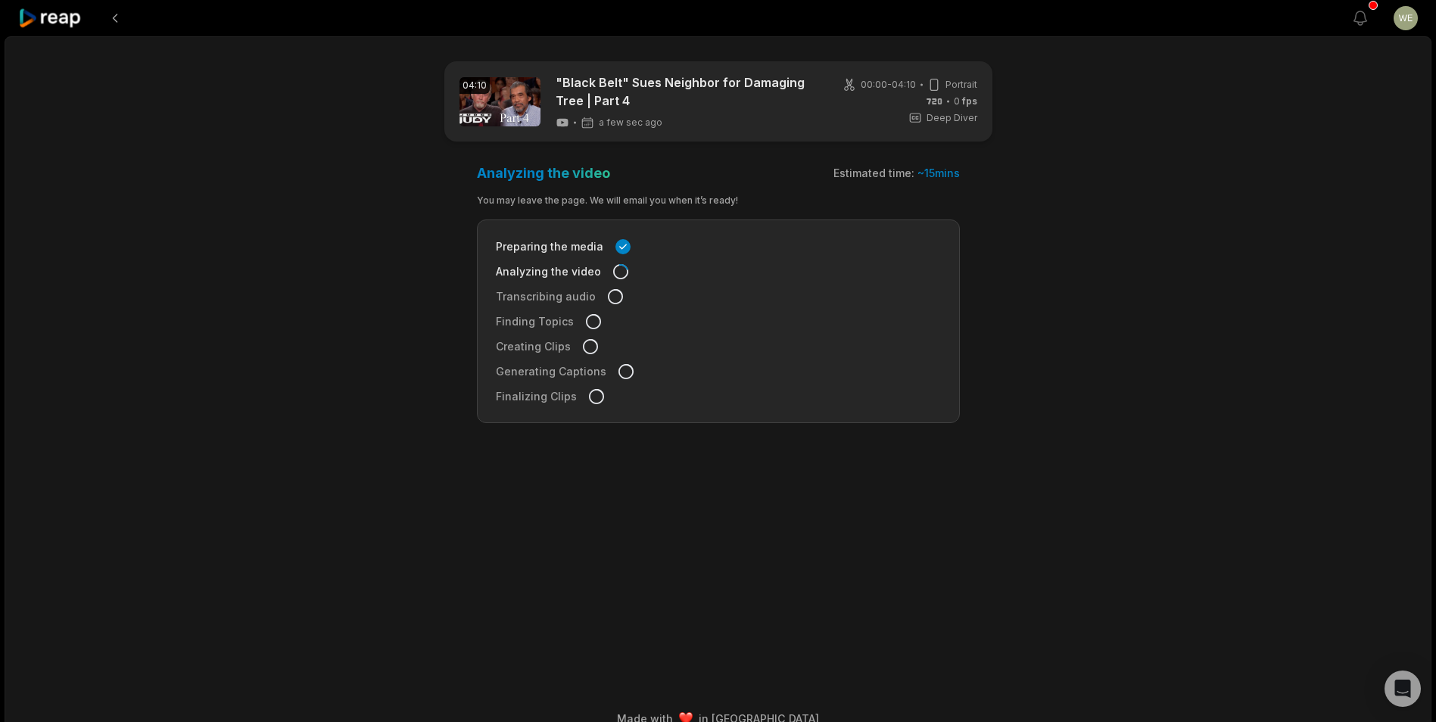
click at [56, 19] on icon at bounding box center [50, 18] width 64 height 20
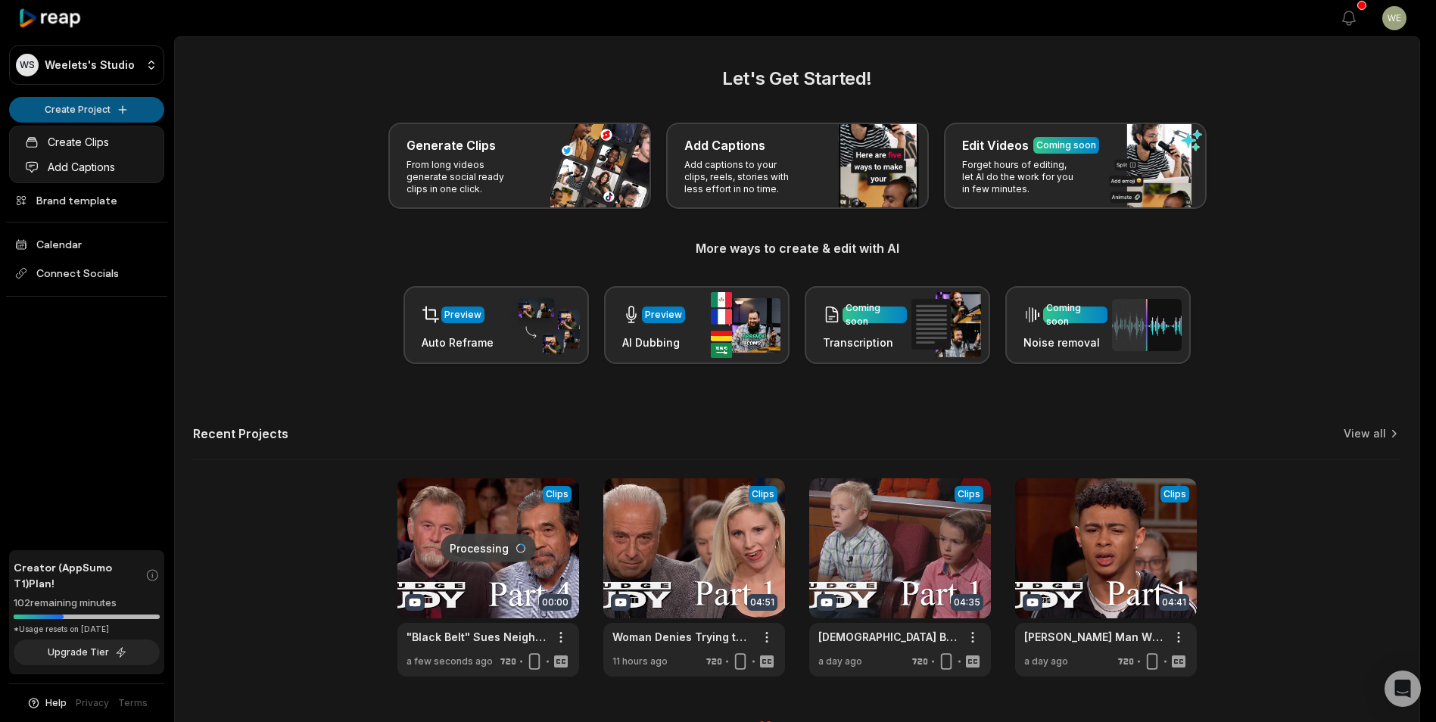
click at [103, 111] on html "WS Weelets's Studio Create Project Home Projects Brand template Calendar Connec…" at bounding box center [718, 361] width 1436 height 722
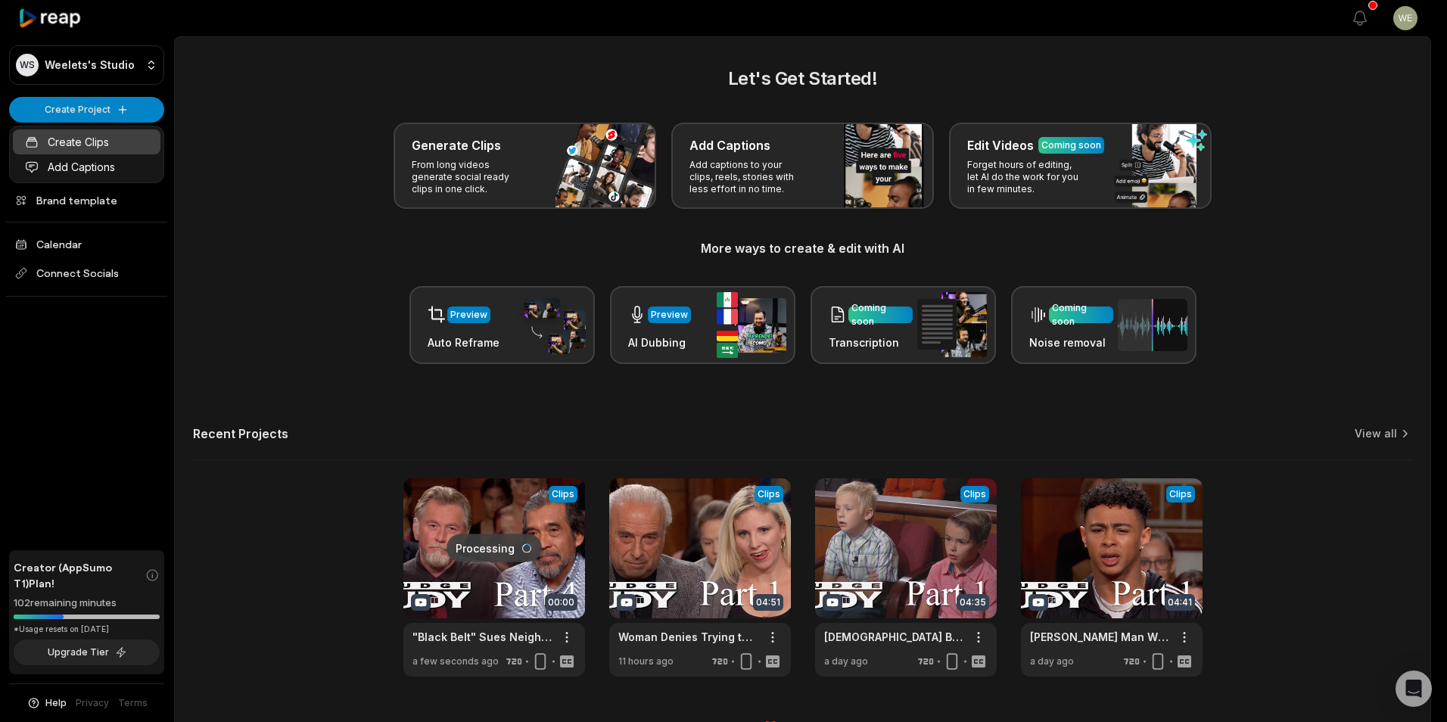
click at [88, 137] on link "Create Clips" at bounding box center [87, 141] width 148 height 25
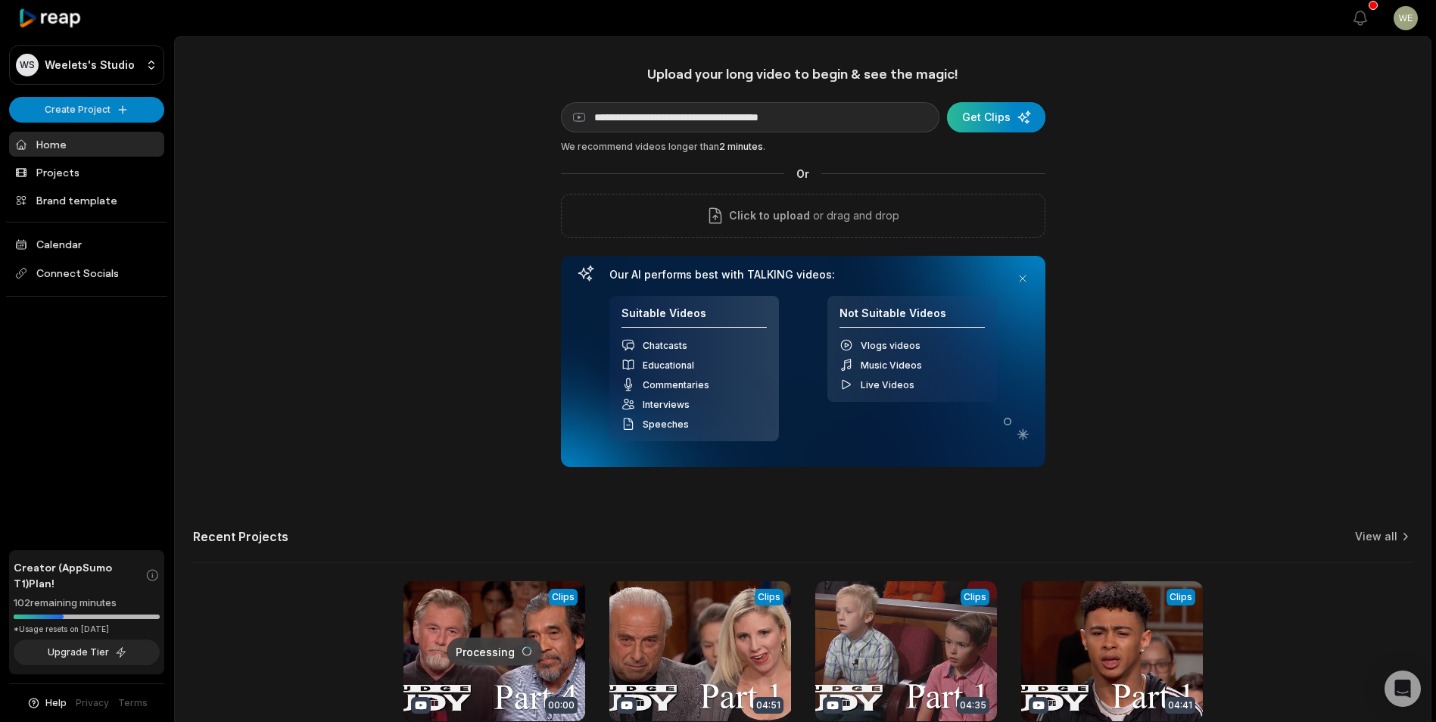
type input "**********"
click at [995, 121] on div "submit" at bounding box center [996, 117] width 98 height 30
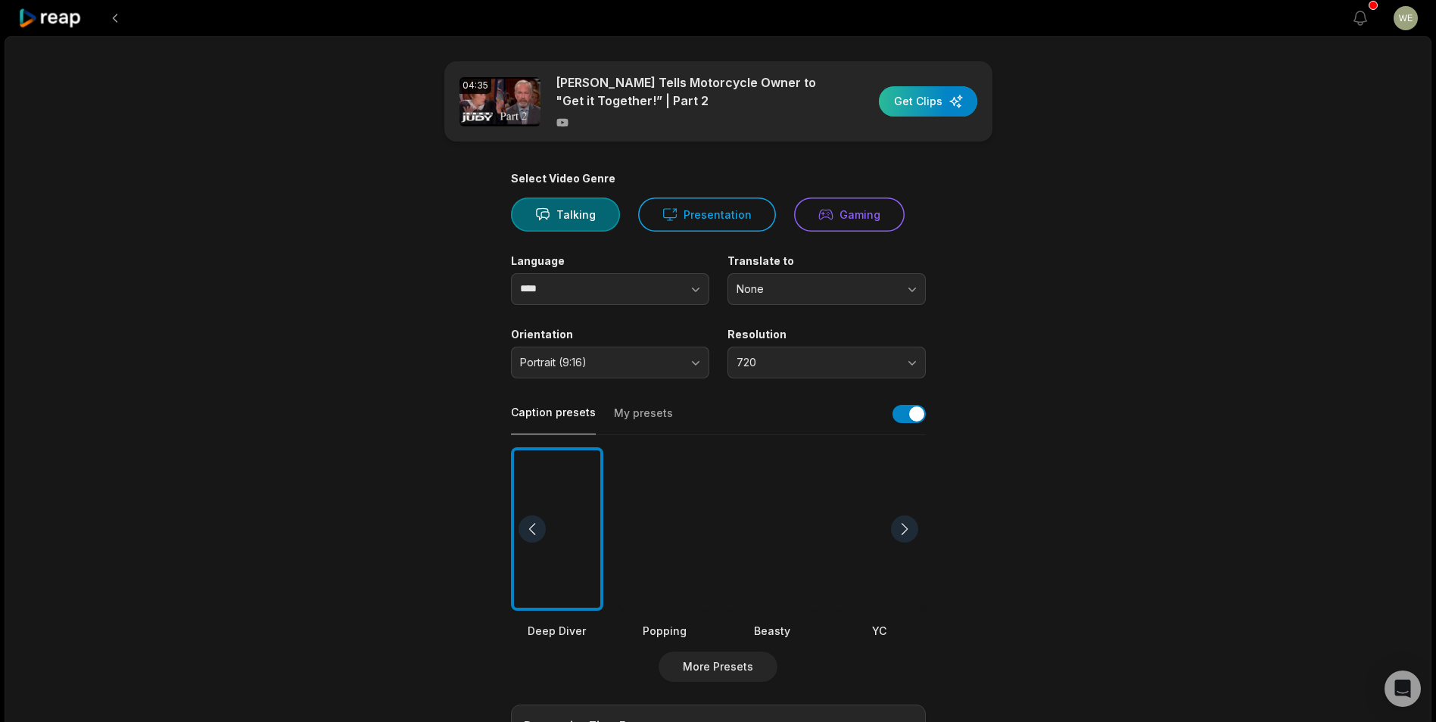
click at [916, 98] on div "button" at bounding box center [928, 101] width 98 height 30
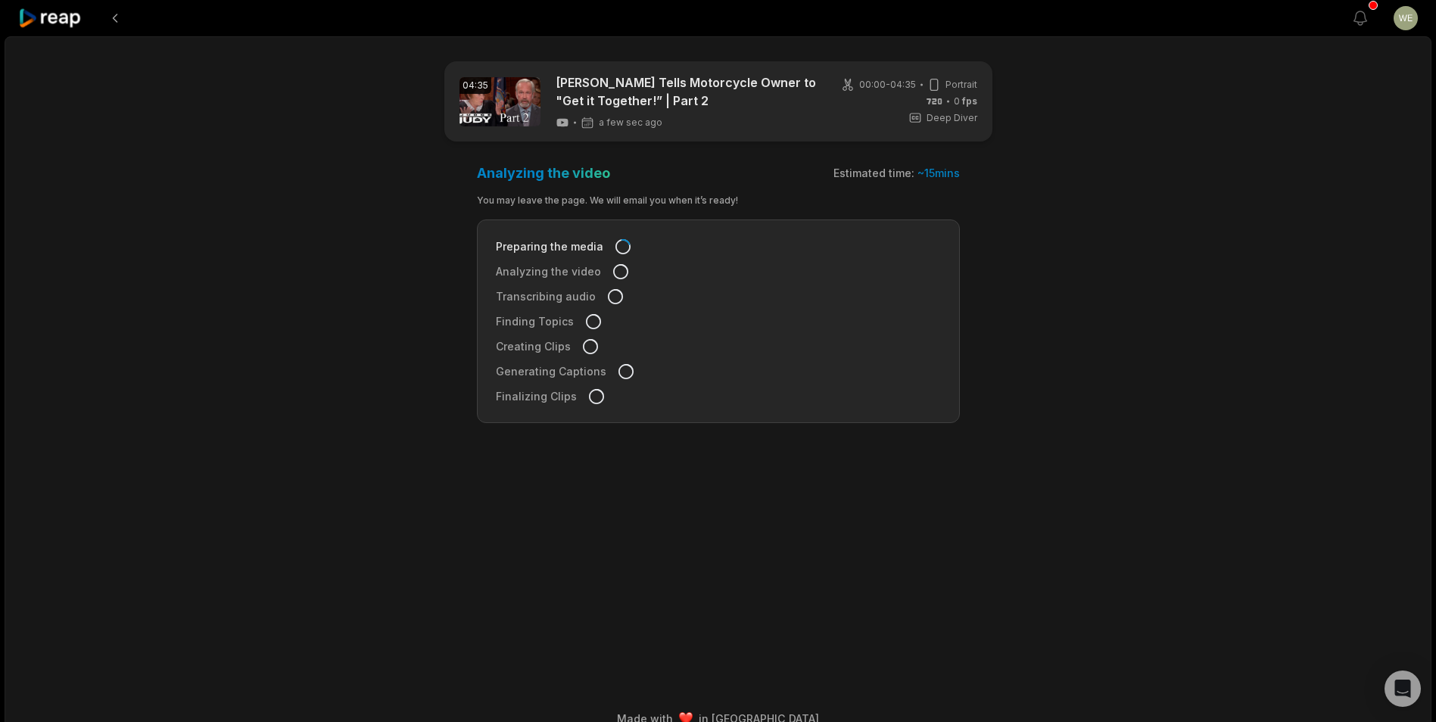
click at [61, 15] on icon at bounding box center [50, 18] width 64 height 20
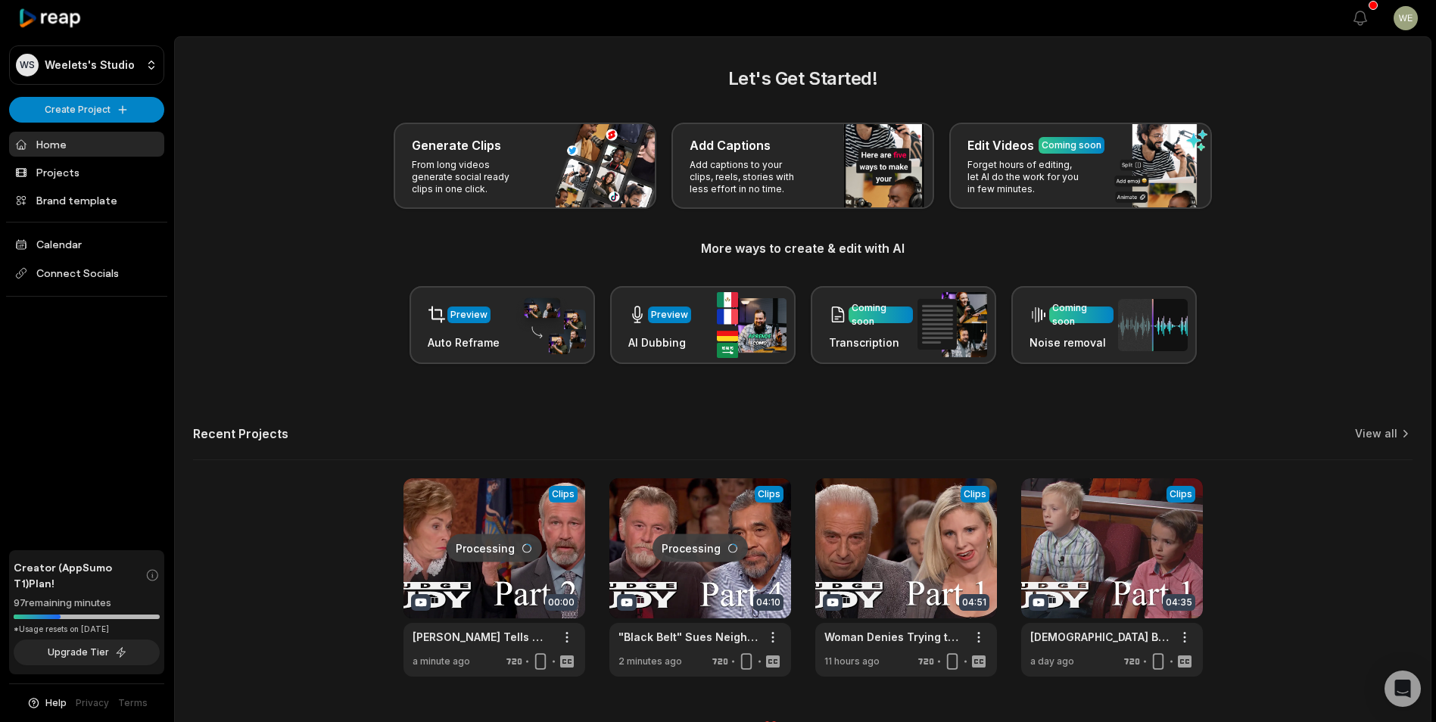
click at [88, 111] on html "WS Weelets's Studio Create Project Home Projects Brand template Calendar Connec…" at bounding box center [718, 361] width 1436 height 722
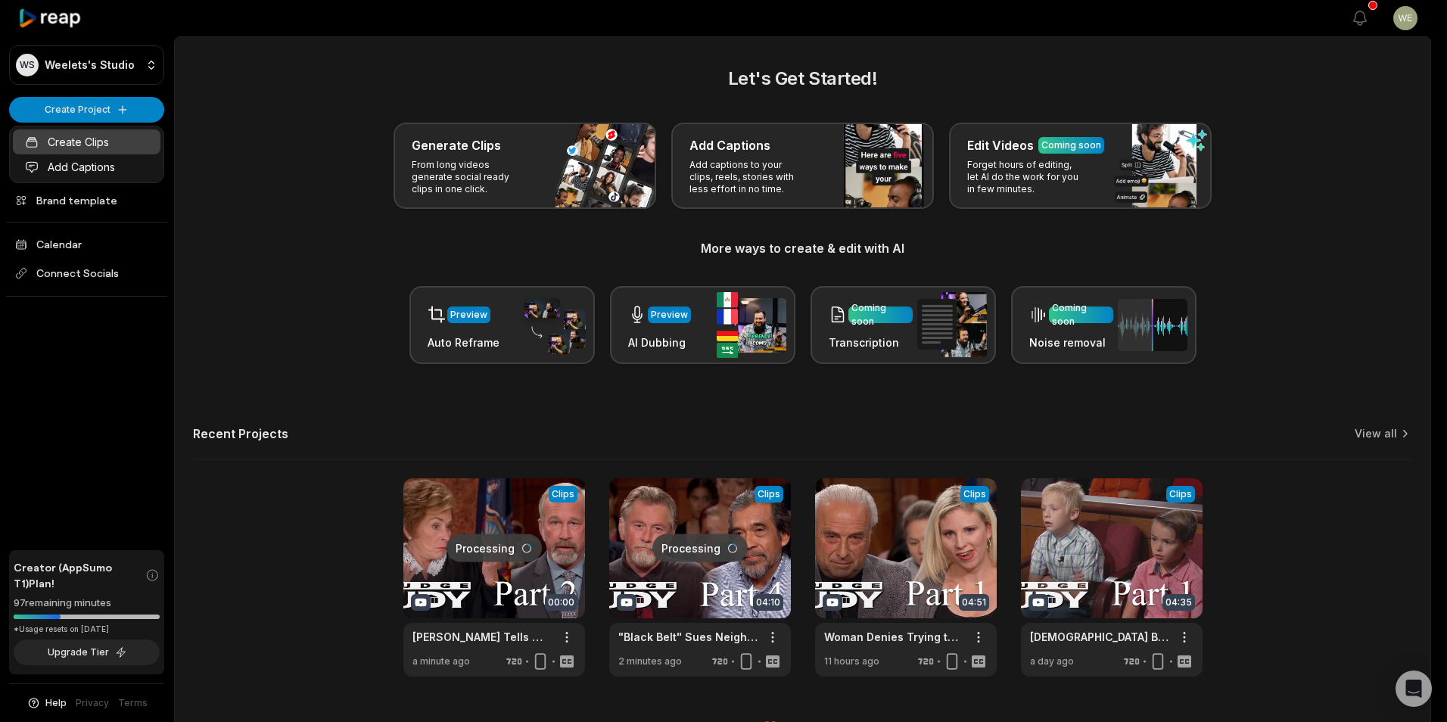
click at [102, 139] on link "Create Clips" at bounding box center [87, 141] width 148 height 25
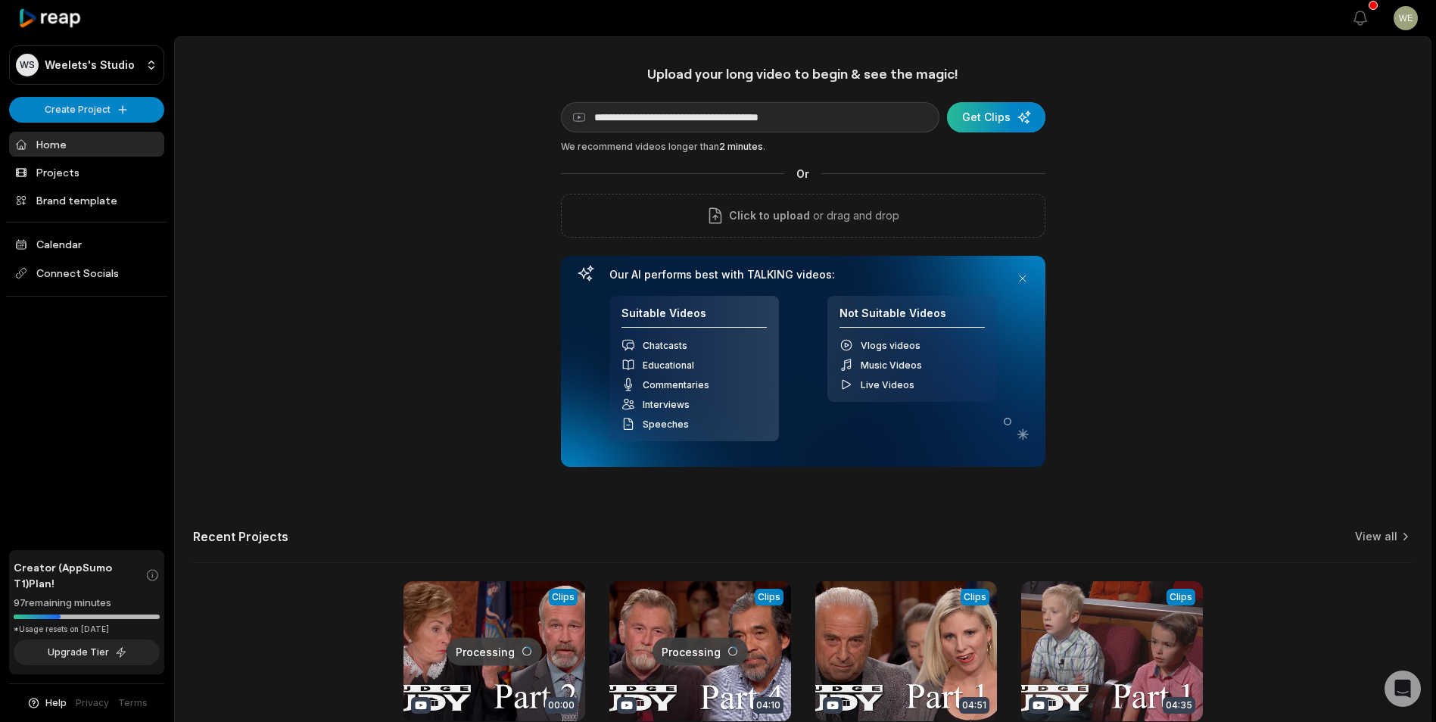
type input "**********"
click at [992, 120] on div "submit" at bounding box center [996, 117] width 98 height 30
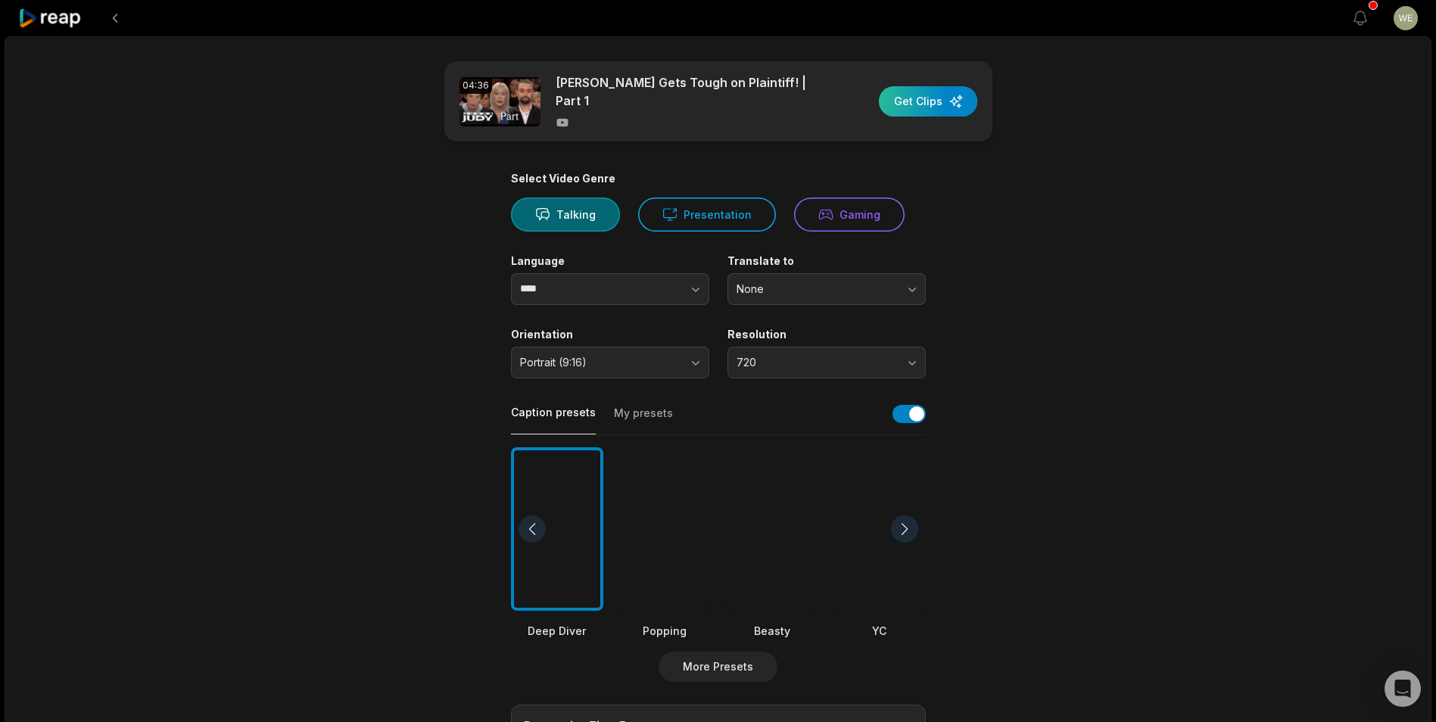
click at [933, 98] on div "button" at bounding box center [928, 101] width 98 height 30
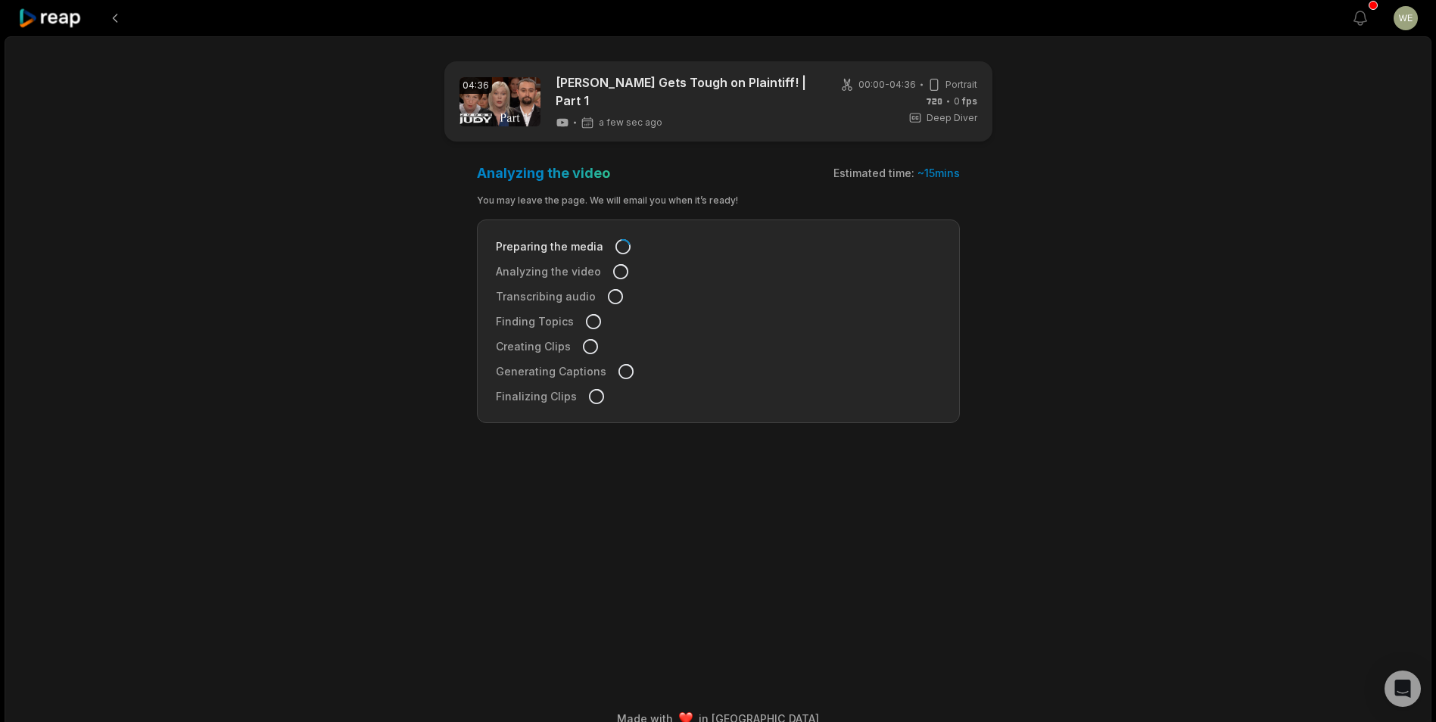
click at [52, 13] on icon at bounding box center [50, 18] width 64 height 20
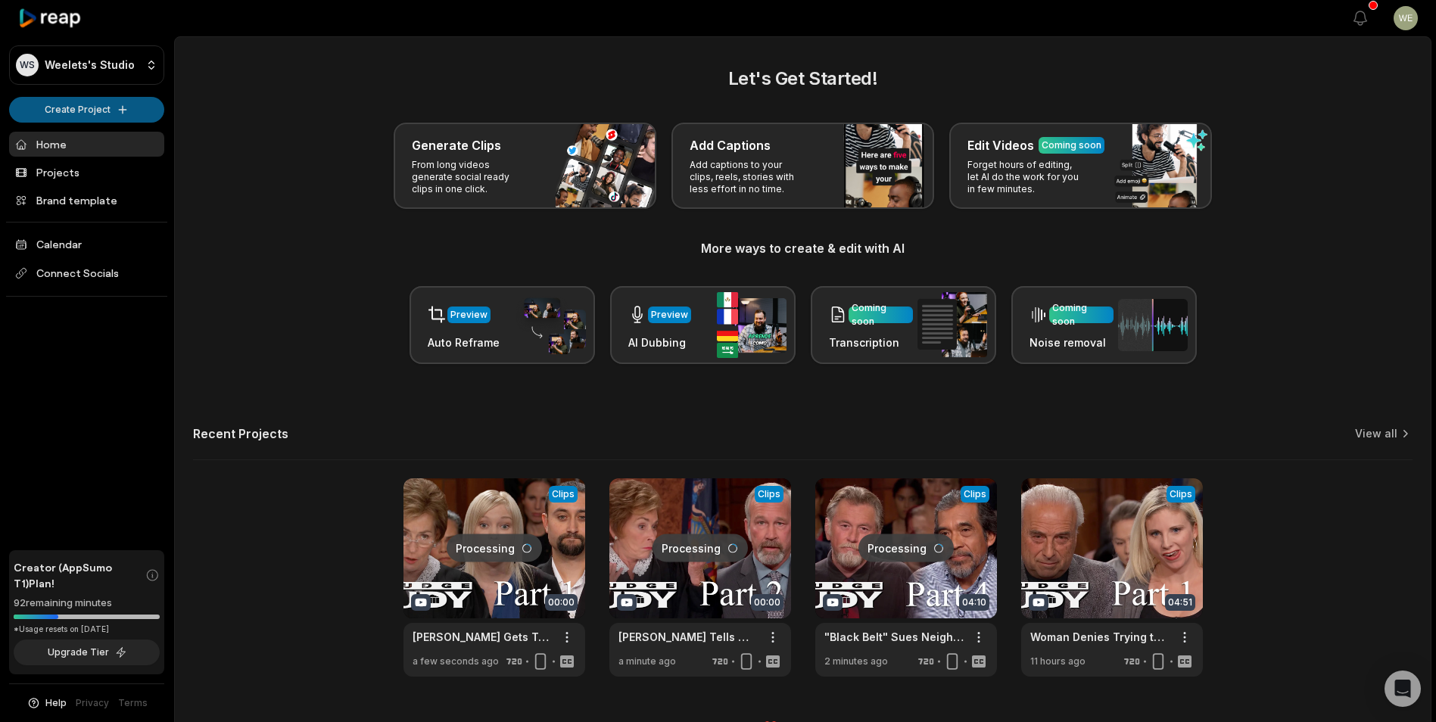
click at [93, 110] on html "WS Weelets's Studio Create Project Home Projects Brand template Calendar Connec…" at bounding box center [718, 361] width 1436 height 722
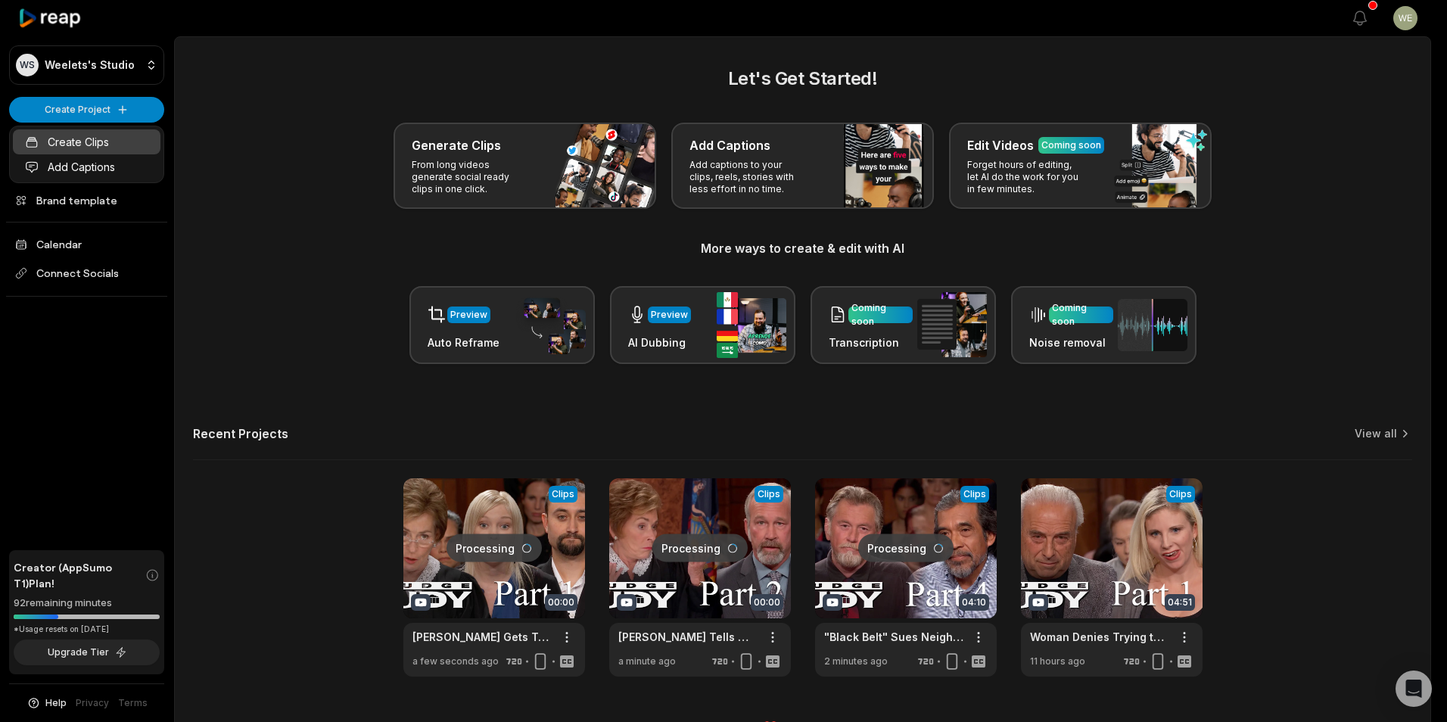
click at [102, 143] on link "Create Clips" at bounding box center [87, 141] width 148 height 25
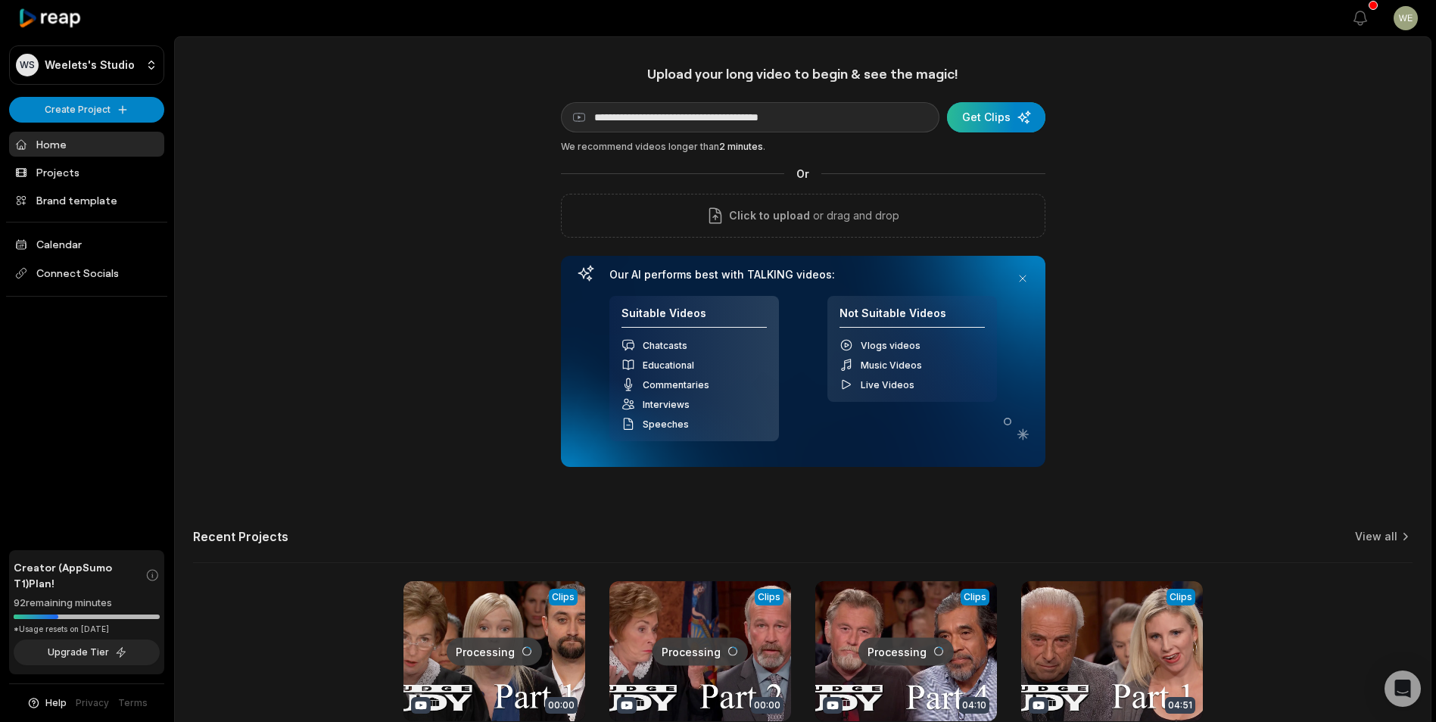
type input "**********"
click at [987, 114] on div "submit" at bounding box center [996, 117] width 98 height 30
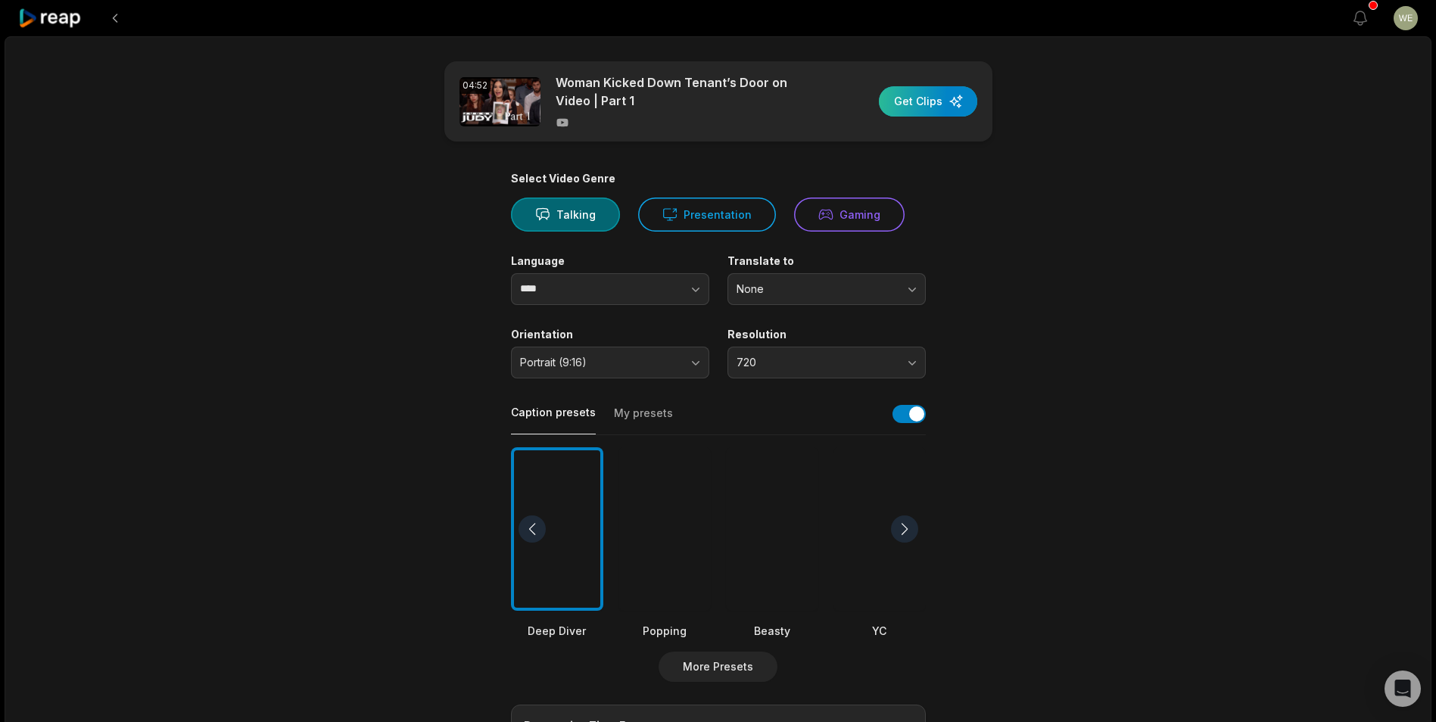
click at [908, 102] on div "button" at bounding box center [928, 101] width 98 height 30
